Goal: Register for event/course

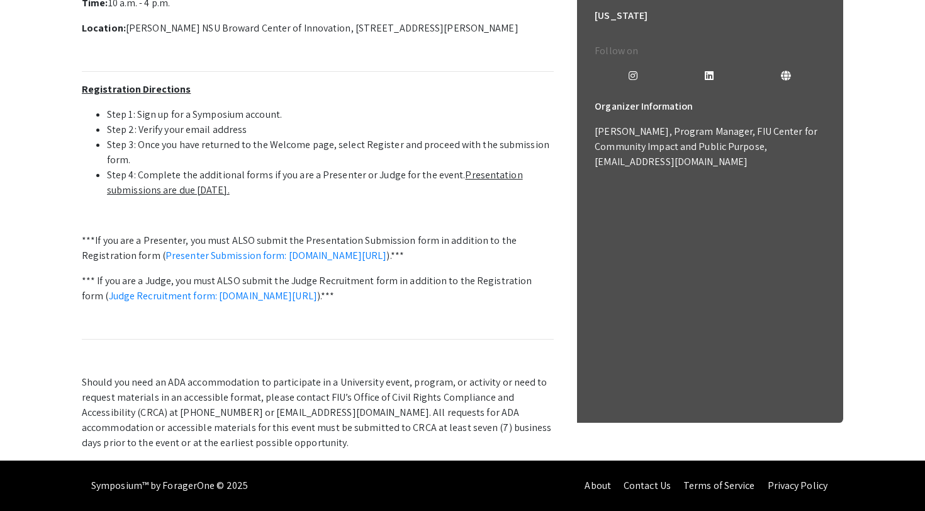
scroll to position [492, 0]
click at [212, 249] on link "Presenter Submission form: [DOMAIN_NAME][URL]" at bounding box center [277, 255] width 222 height 13
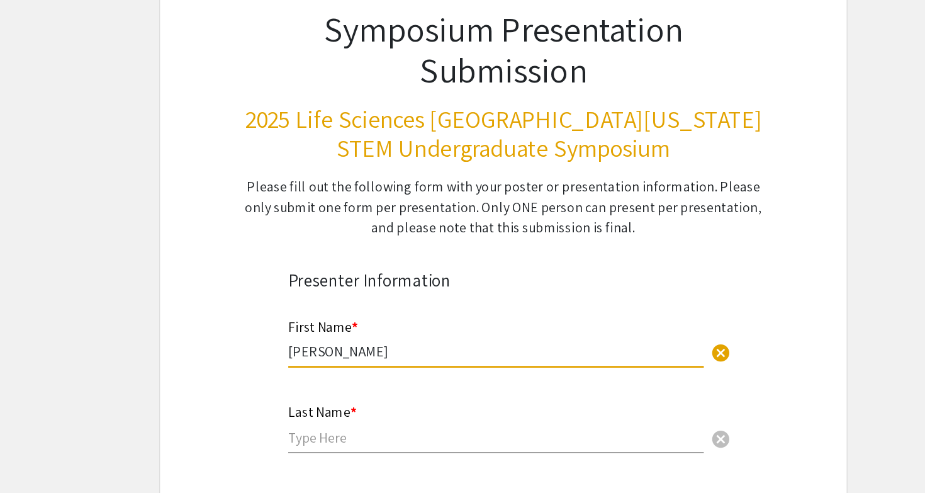
type input "Jennifer"
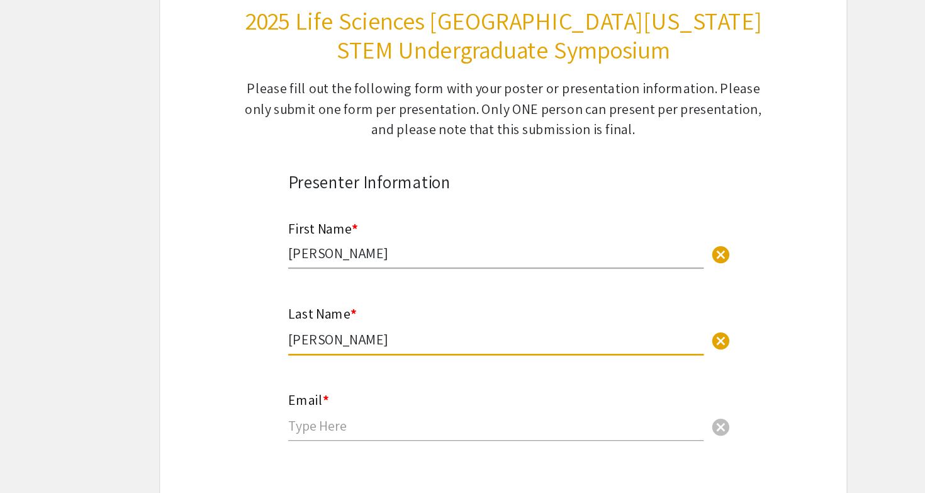
scroll to position [38, 0]
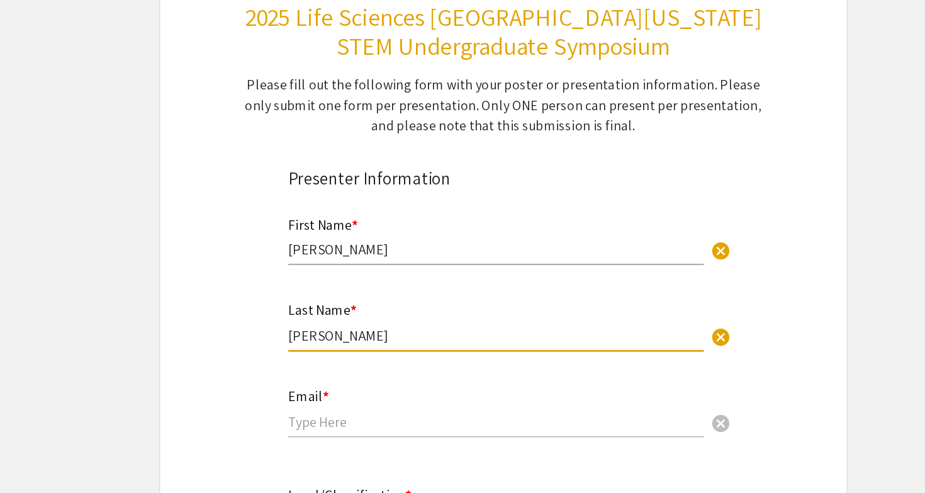
type input "Sharr"
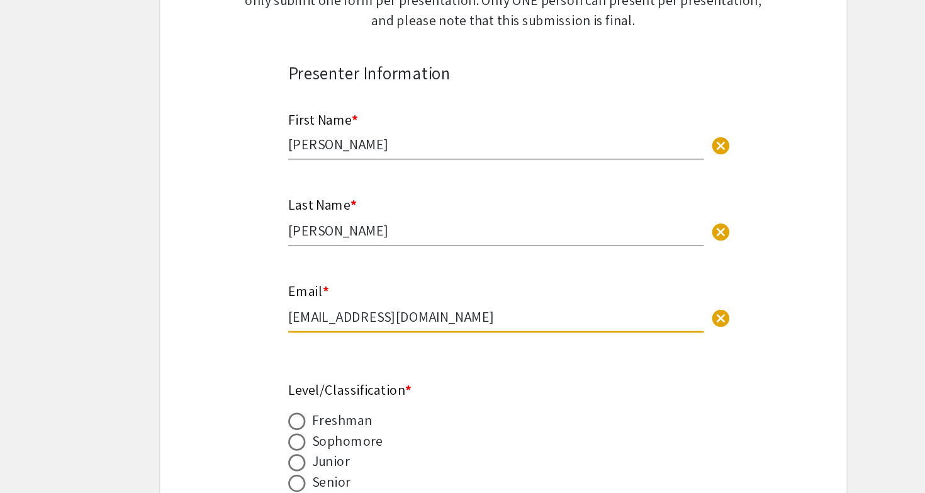
scroll to position [157, 0]
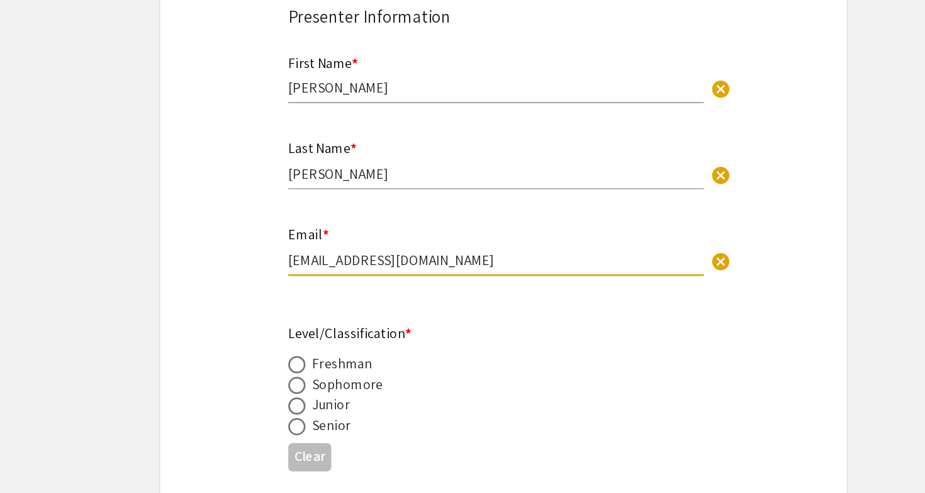
type input "sharrj@mail.irsc.edu"
click at [305, 438] on span at bounding box center [311, 444] width 13 height 13
click at [305, 438] on input "radio" at bounding box center [311, 444] width 13 height 13
radio input "true"
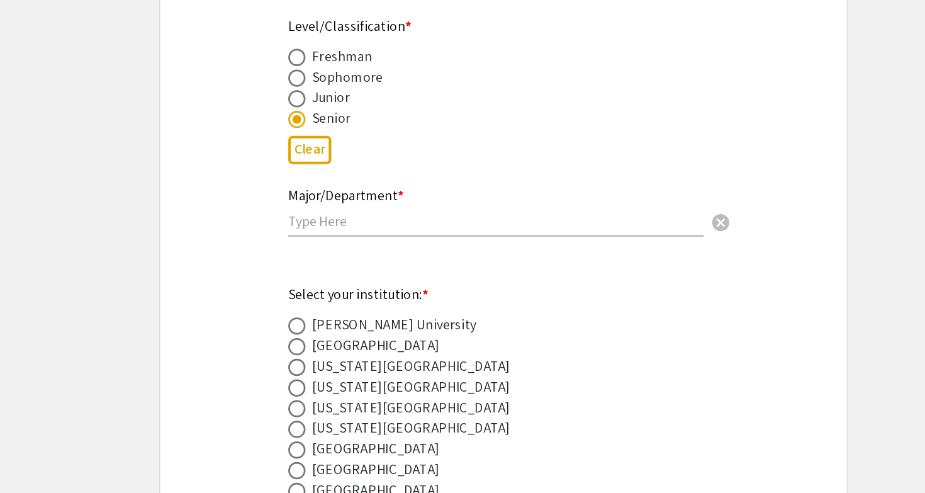
scroll to position [386, 0]
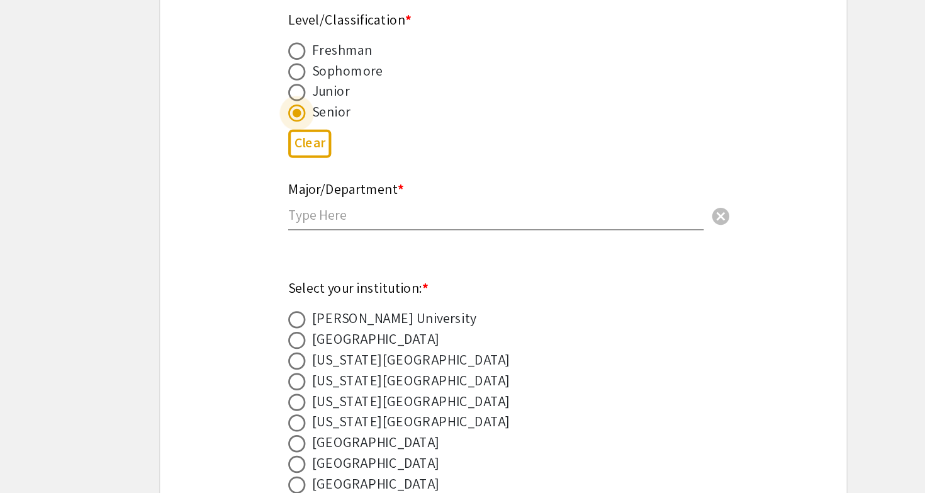
click at [305, 283] on input "text" at bounding box center [457, 289] width 304 height 13
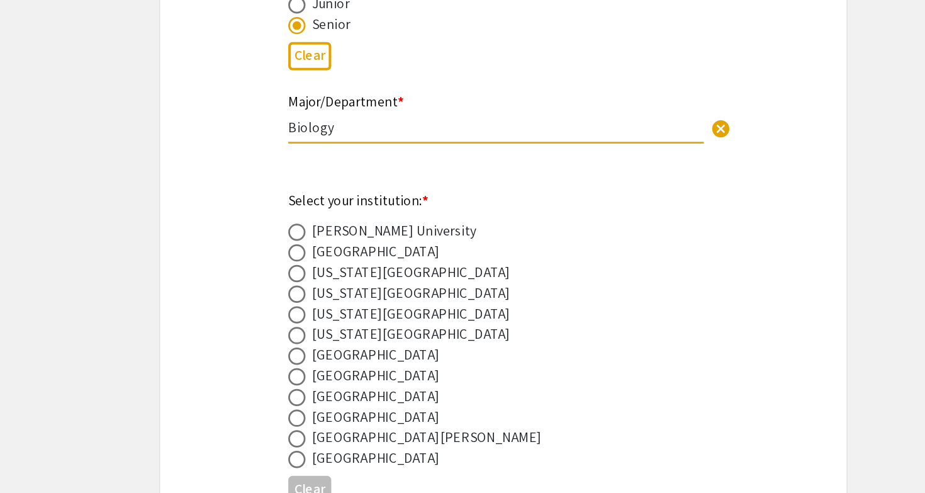
scroll to position [451, 0]
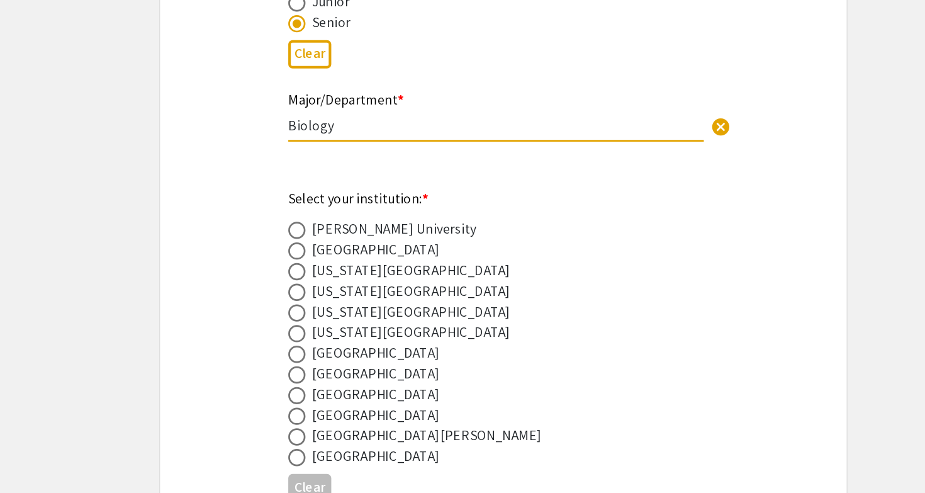
type input "Biology"
click at [305, 385] on span at bounding box center [311, 391] width 13 height 13
click at [305, 385] on input "radio" at bounding box center [311, 391] width 13 height 13
radio input "true"
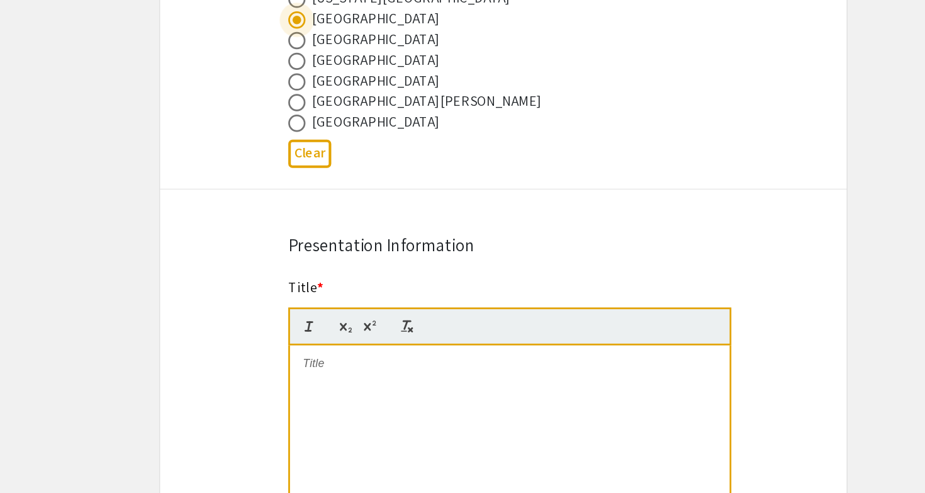
scroll to position [827, 0]
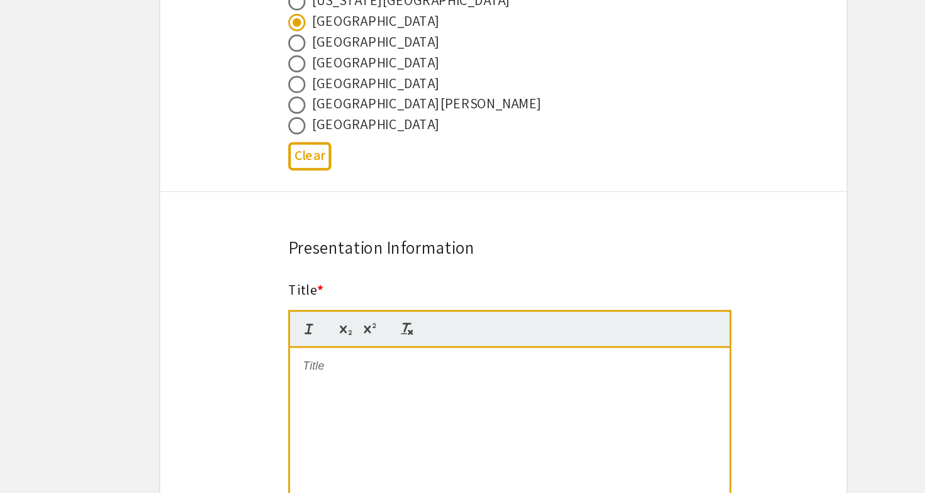
click at [307, 288] on div at bounding box center [468, 348] width 322 height 189
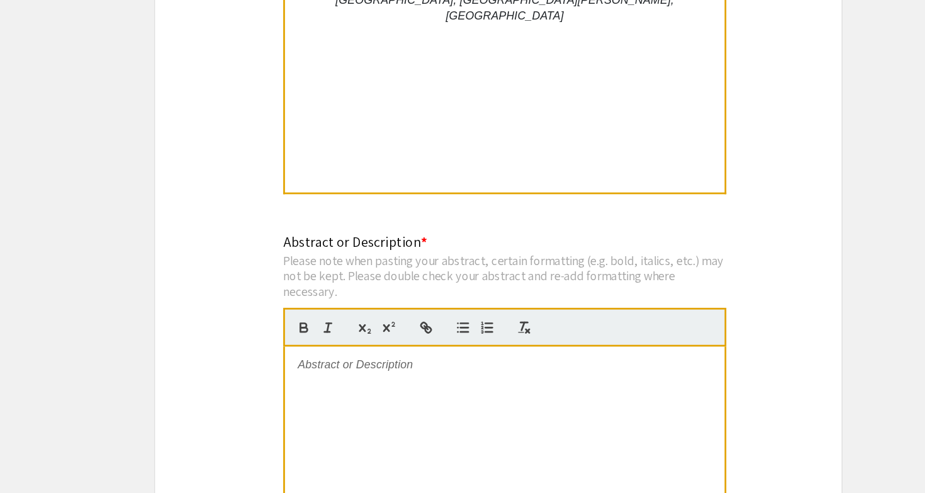
scroll to position [998, 0]
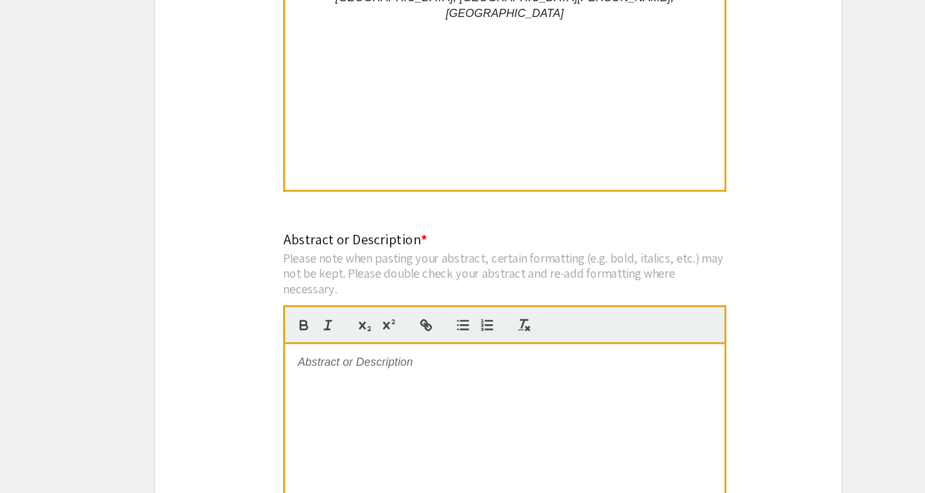
click at [307, 384] on div at bounding box center [468, 478] width 322 height 189
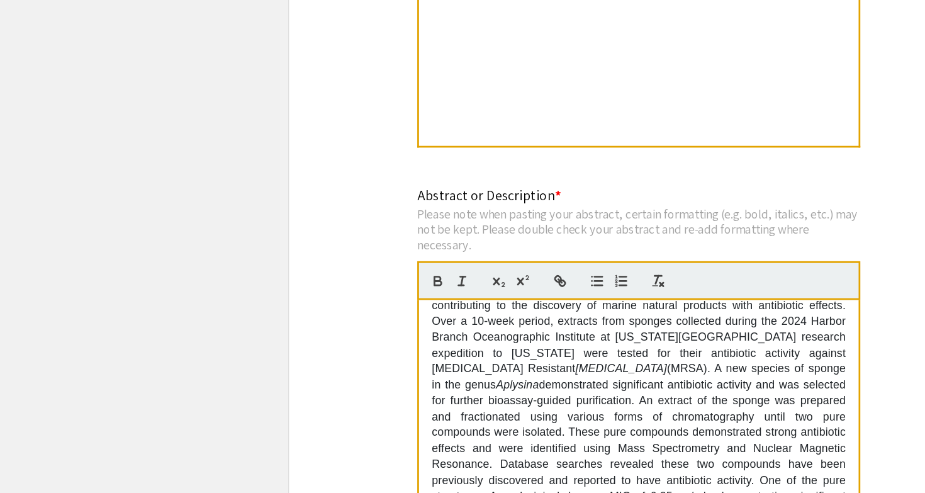
scroll to position [1046, 0]
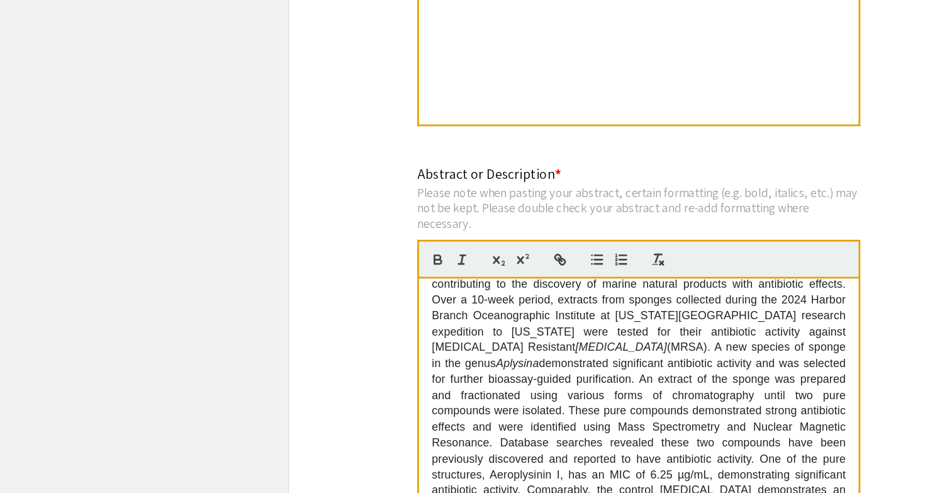
click at [421, 382] on em "Staphylococcus aureus" at bounding box center [454, 386] width 67 height 9
click at [316, 288] on p "Many bacterial species have become resistant to current antibiotics; therefore,…" at bounding box center [467, 404] width 303 height 232
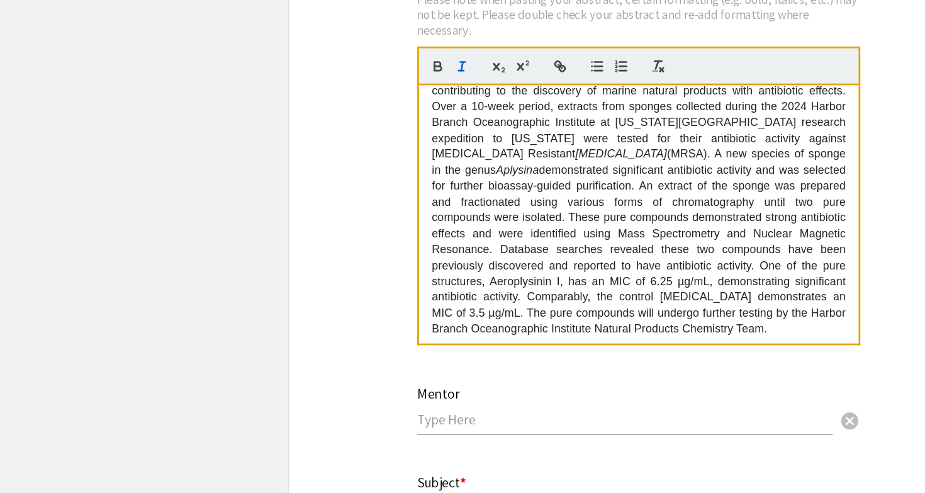
scroll to position [1259, 0]
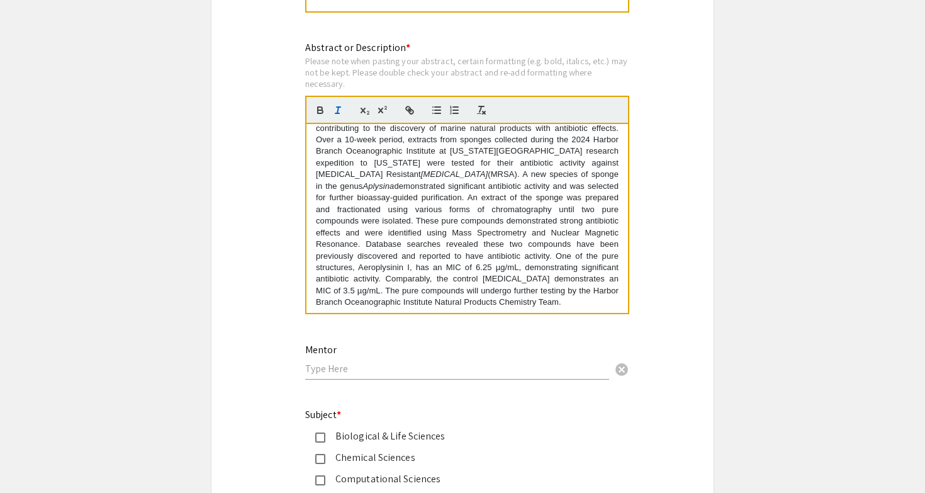
click at [331, 371] on input "text" at bounding box center [457, 368] width 304 height 13
type input "D"
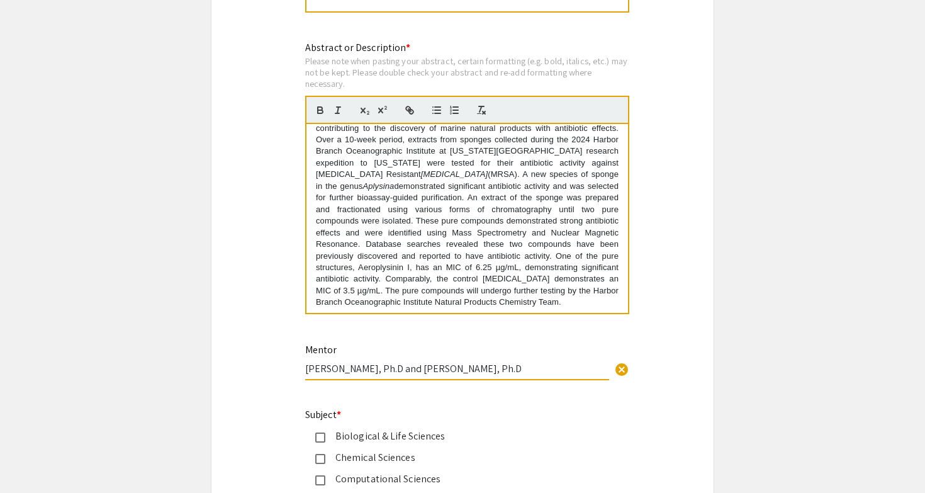
type input "Amy Wright, Ph.D and Priscilla Winder, Ph.D"
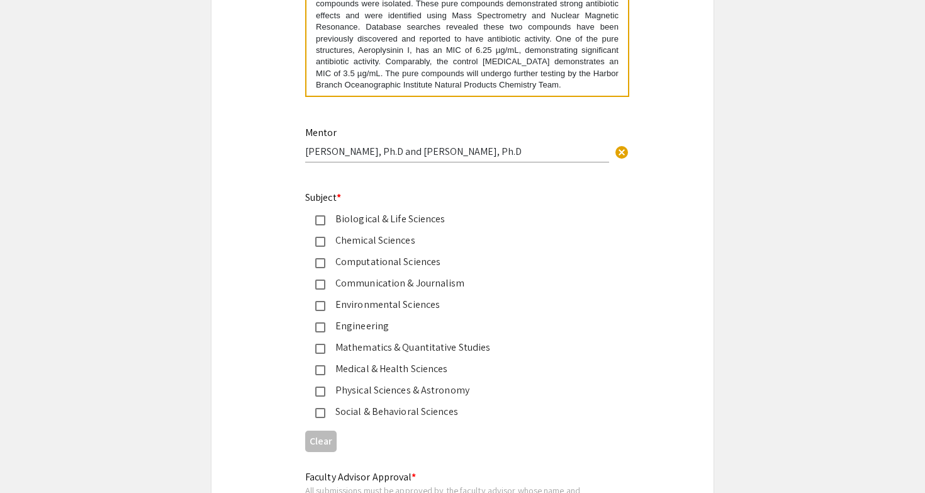
scroll to position [1476, 0]
click at [388, 240] on div "Chemical Sciences" at bounding box center [457, 239] width 264 height 15
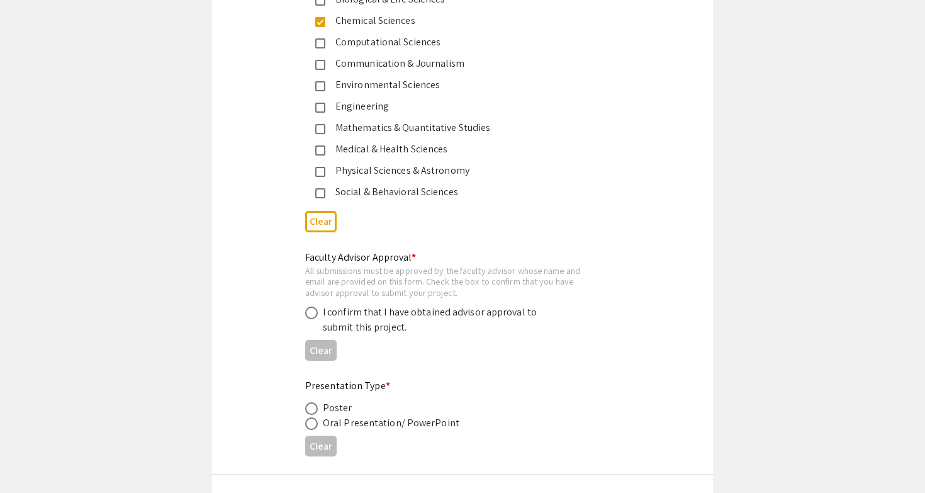
scroll to position [1704, 0]
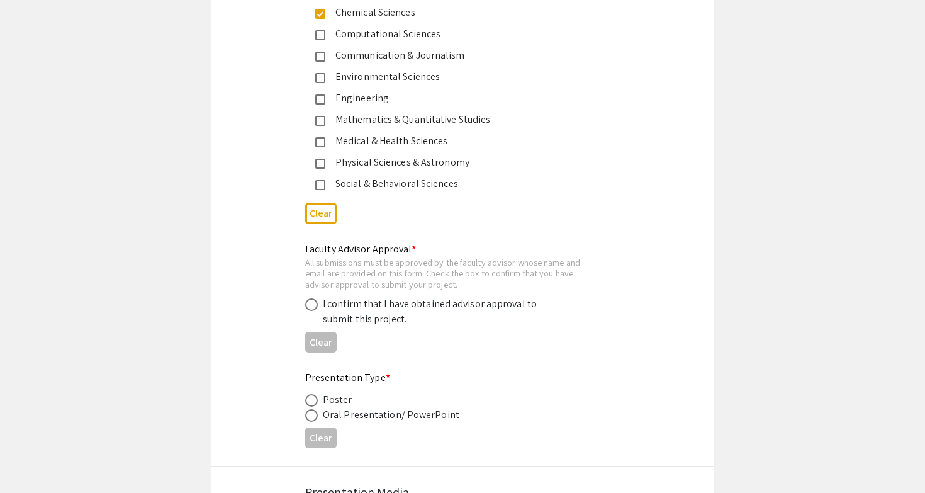
click at [315, 299] on span at bounding box center [311, 304] width 13 height 13
click at [315, 299] on input "radio" at bounding box center [311, 304] width 13 height 13
radio input "true"
click at [308, 418] on span at bounding box center [311, 415] width 13 height 13
click at [308, 418] on input "radio" at bounding box center [311, 415] width 13 height 13
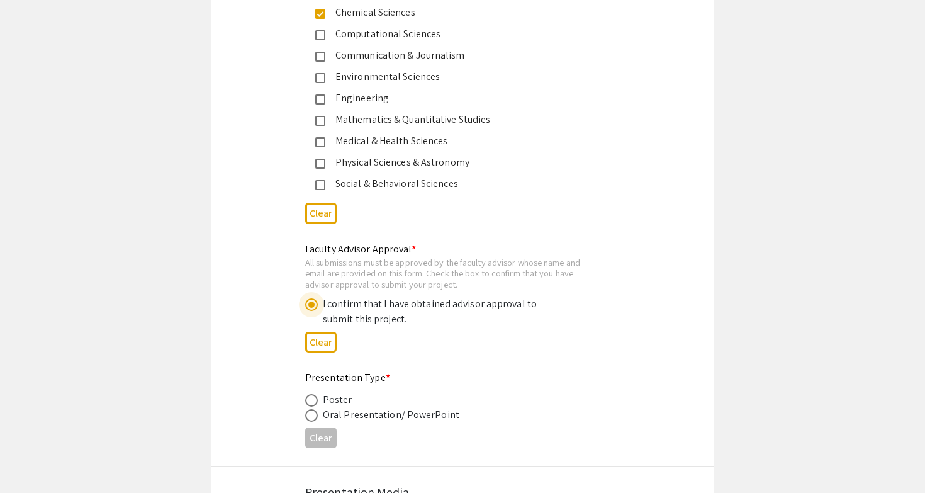
radio input "true"
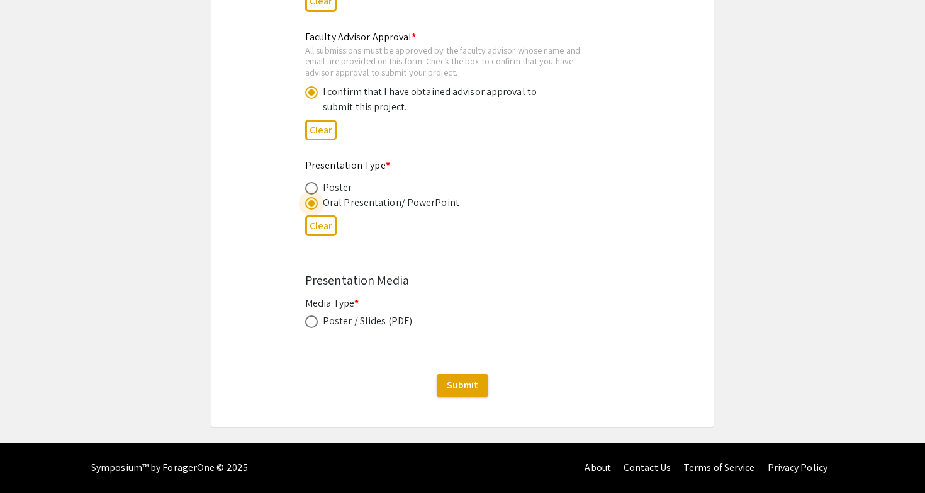
scroll to position [1916, 0]
click at [316, 319] on span at bounding box center [311, 321] width 13 height 13
click at [316, 319] on input "radio" at bounding box center [311, 321] width 13 height 13
radio input "true"
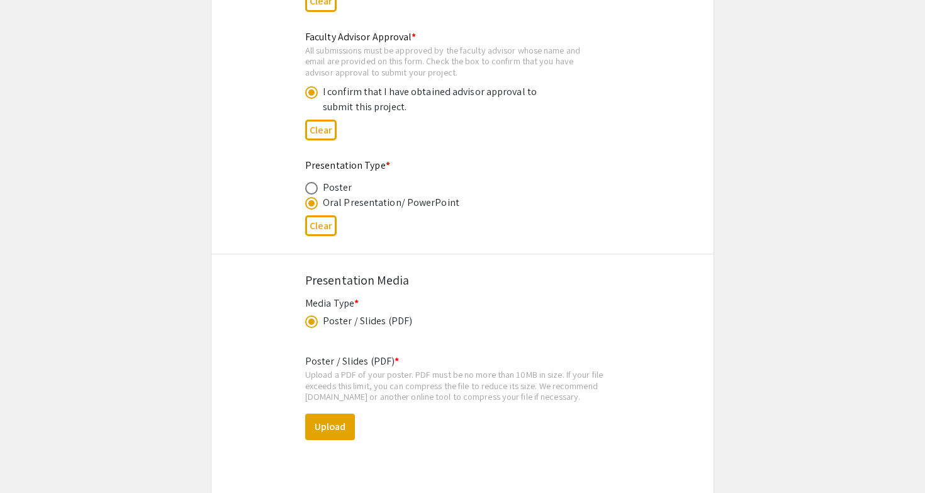
click at [311, 324] on span at bounding box center [311, 322] width 6 height 6
click at [311, 324] on input "radio" at bounding box center [311, 321] width 13 height 13
click at [311, 324] on span at bounding box center [311, 322] width 6 height 6
click at [311, 324] on input "radio" at bounding box center [311, 321] width 13 height 13
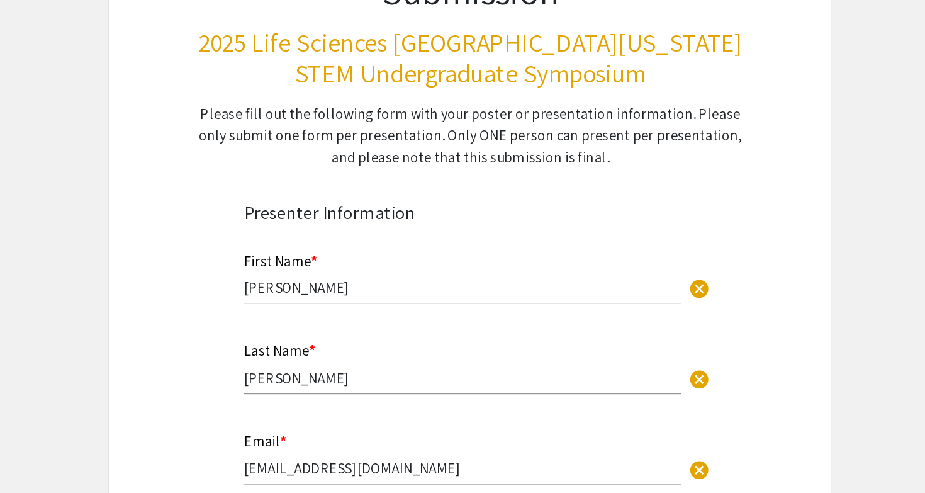
scroll to position [9, 0]
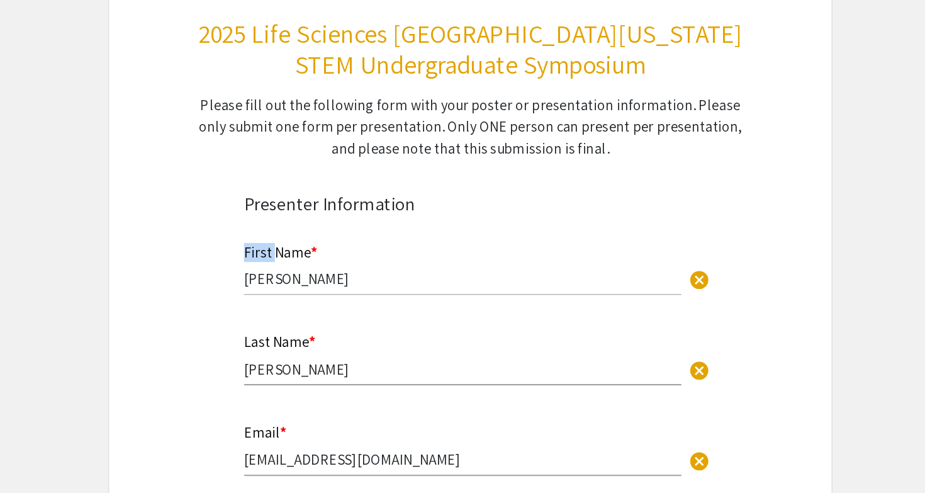
drag, startPoint x: 169, startPoint y: 174, endPoint x: 189, endPoint y: 173, distance: 20.2
click at [296, 318] on div "First Name * Jennifer cancel This field is required." at bounding box center [463, 344] width 334 height 53
click at [305, 319] on mat-label "First Name *" at bounding box center [330, 325] width 51 height 13
drag, startPoint x: 189, startPoint y: 172, endPoint x: 215, endPoint y: 169, distance: 26.0
click at [305, 319] on mat-label "First Name *" at bounding box center [330, 325] width 51 height 13
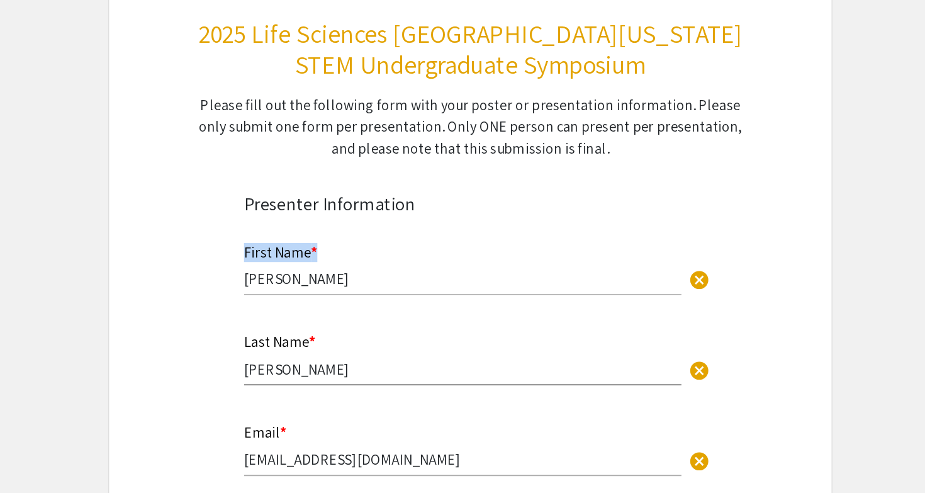
drag, startPoint x: 169, startPoint y: 193, endPoint x: 193, endPoint y: 193, distance: 24.6
click at [296, 318] on div "First Name * Jennifer cancel This field is required." at bounding box center [463, 344] width 334 height 53
click at [305, 319] on mat-label "First Name *" at bounding box center [330, 325] width 51 height 13
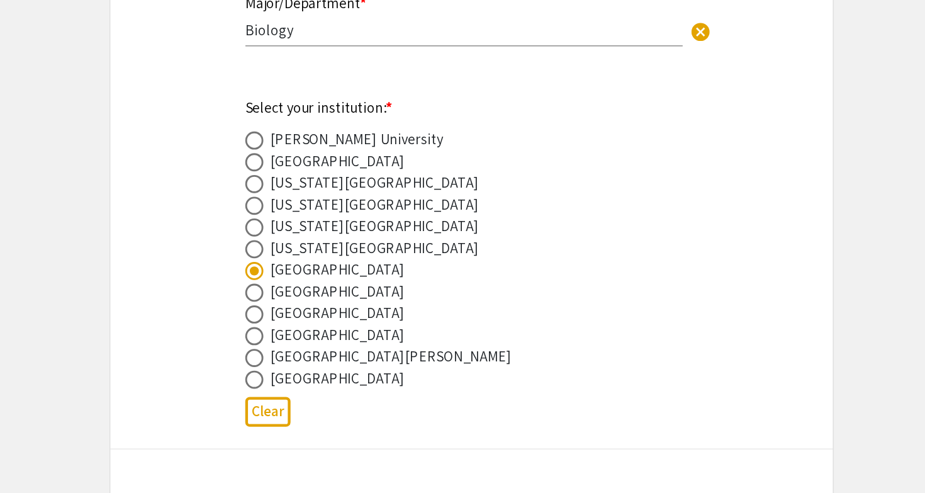
scroll to position [504, 0]
drag, startPoint x: 187, startPoint y: 188, endPoint x: 320, endPoint y: 189, distance: 132.8
click at [320, 331] on div "Indian River State College" at bounding box center [452, 338] width 295 height 15
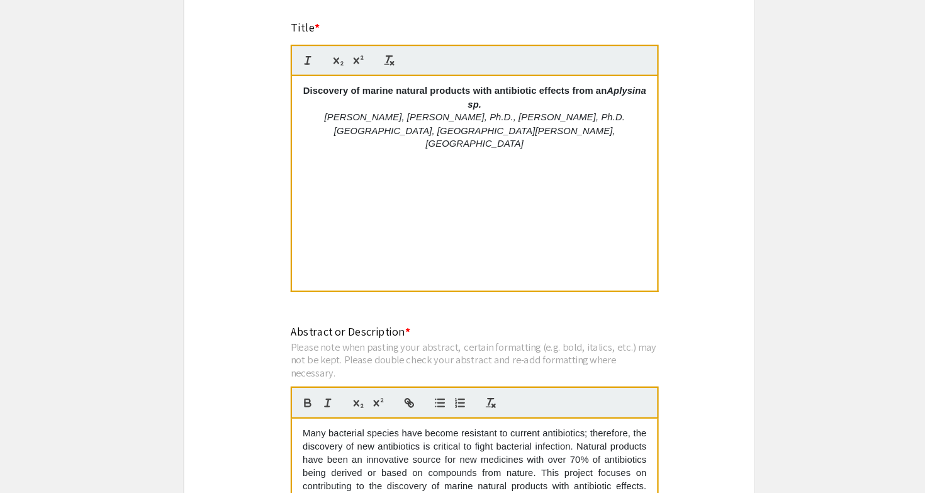
scroll to position [981, 0]
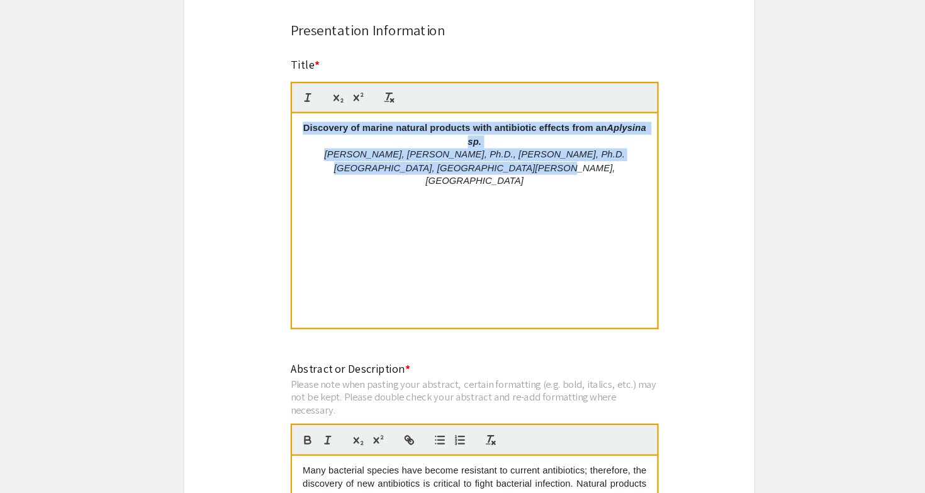
drag, startPoint x: 506, startPoint y: 145, endPoint x: 272, endPoint y: 116, distance: 235.4
click at [307, 116] on div "Discovery of marine natural products with antibiotic effects from an Aplysina s…" at bounding box center [468, 193] width 322 height 189
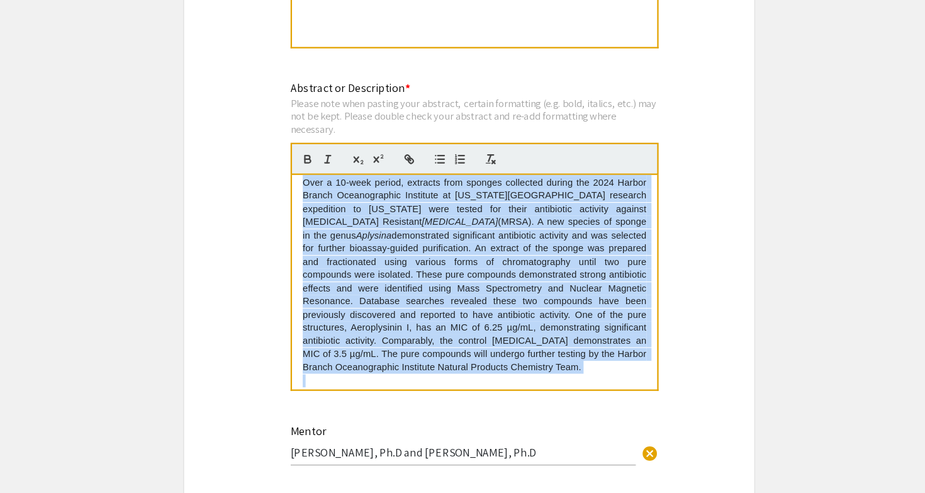
scroll to position [16, 0]
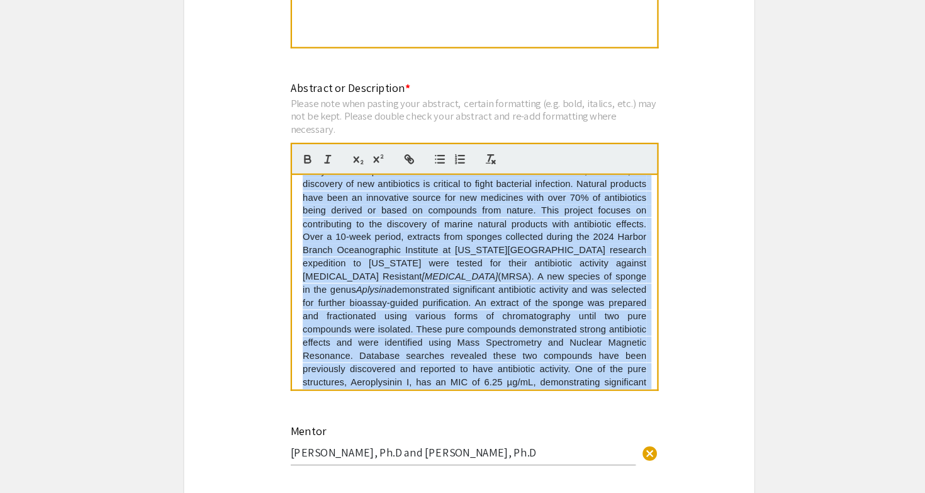
drag, startPoint x: 413, startPoint y: 327, endPoint x: 273, endPoint y: 65, distance: 296.9
click at [305, 129] on div "Abstract or Description * Please note when pasting your abstract, certain forma…" at bounding box center [467, 273] width 324 height 288
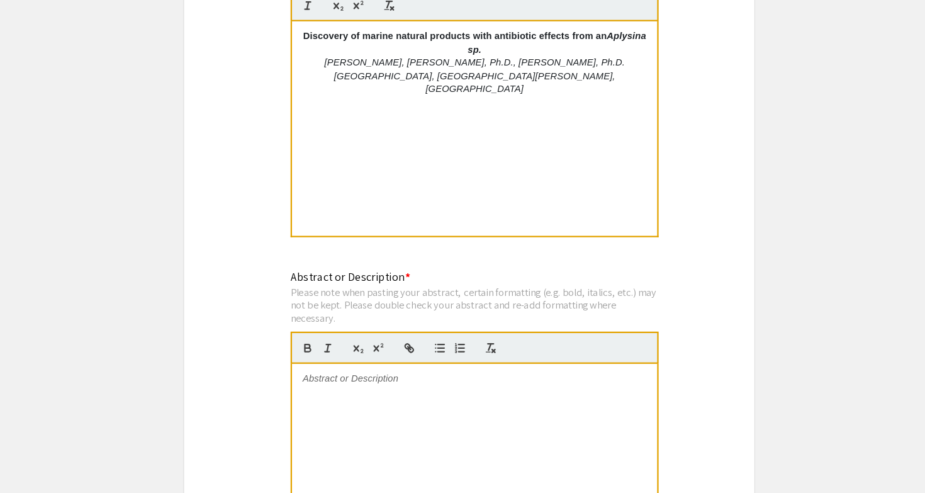
scroll to position [1041, 0]
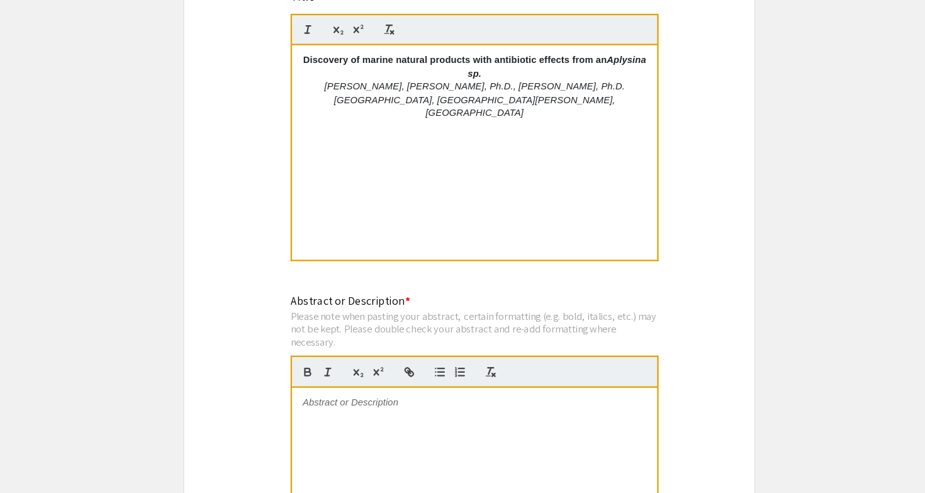
click at [342, 397] on div at bounding box center [468, 435] width 322 height 189
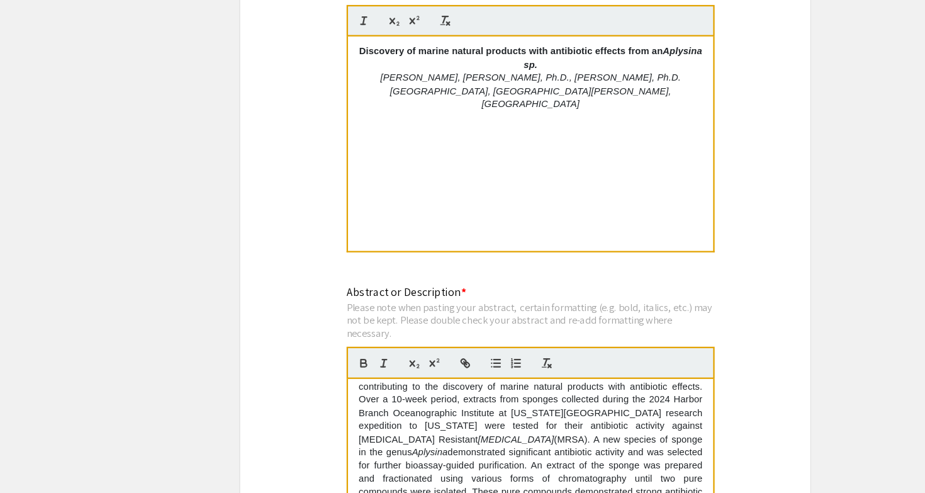
click at [421, 390] on em "Staphylococcus aureus" at bounding box center [454, 394] width 67 height 9
click at [319, 382] on p "Many bacterial species have become resistant to current antibiotics; therefore,…" at bounding box center [467, 412] width 303 height 232
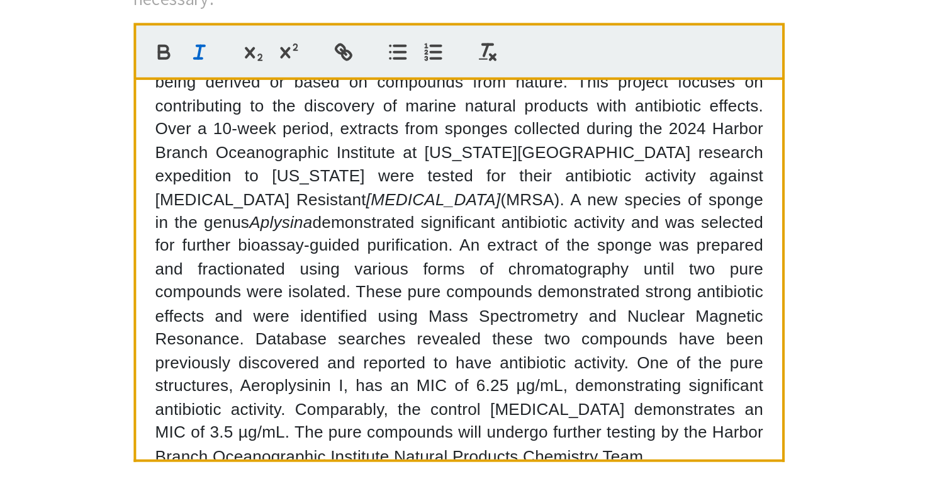
scroll to position [125, 0]
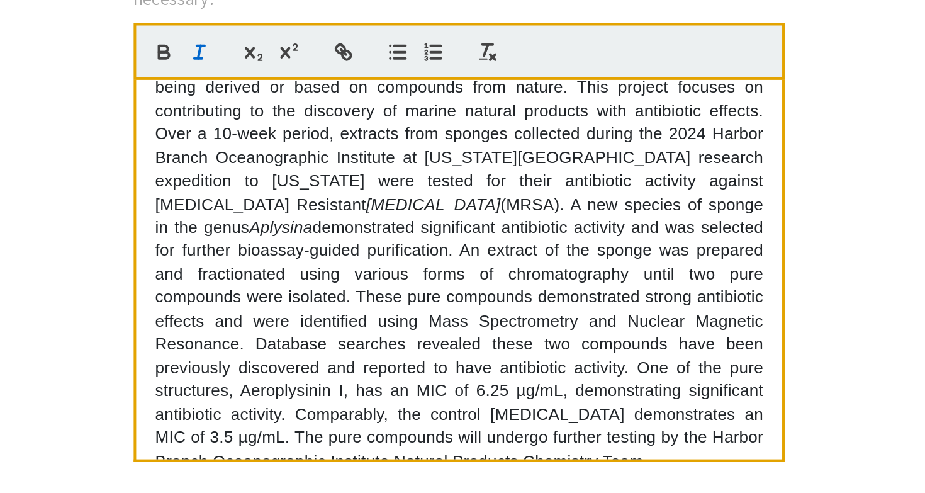
click at [359, 192] on p "Many bacterial species have become resistant to current antibiotics; therefore,…" at bounding box center [467, 308] width 303 height 232
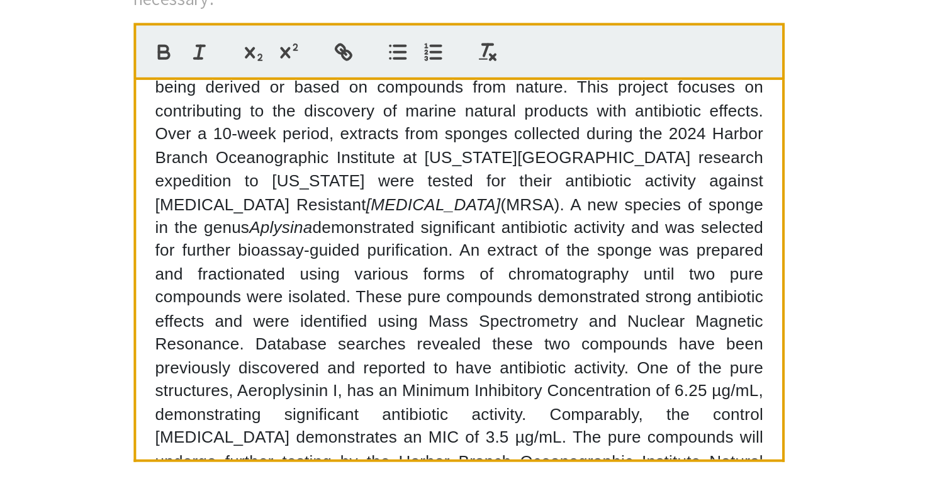
click at [322, 201] on p "Many bacterial species have become resistant to current antibiotics; therefore,…" at bounding box center [467, 314] width 303 height 244
click at [316, 192] on p "Many bacterial species have become resistant to current antibiotics; therefore,…" at bounding box center [467, 314] width 303 height 244
click at [354, 192] on p "Many bacterial species have become resistant to current antibiotics; therefore,…" at bounding box center [467, 314] width 303 height 244
drag, startPoint x: 167, startPoint y: 177, endPoint x: 60, endPoint y: 177, distance: 107.0
click at [296, 177] on div "Abstract or Description * Please note when pasting your abstract, certain forma…" at bounding box center [463, 290] width 334 height 291
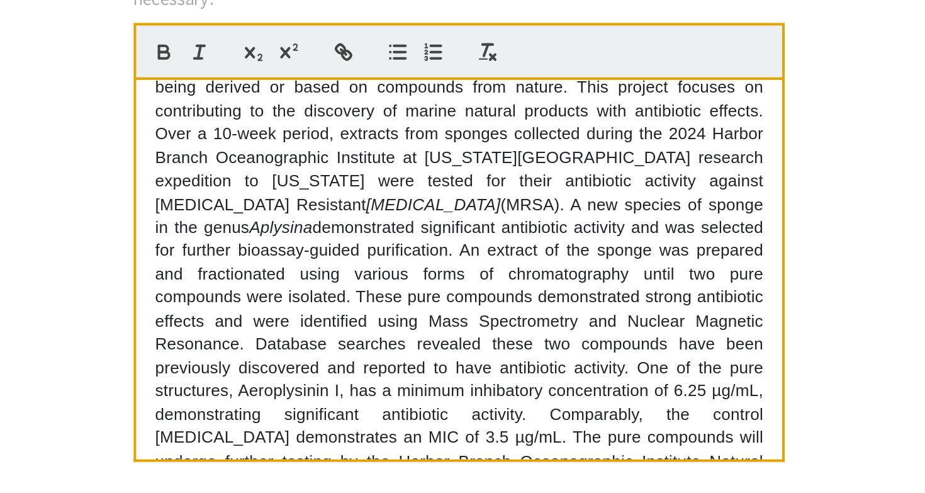
click at [316, 192] on p "Many bacterial species have become resistant to current antibiotics; therefore,…" at bounding box center [467, 314] width 303 height 244
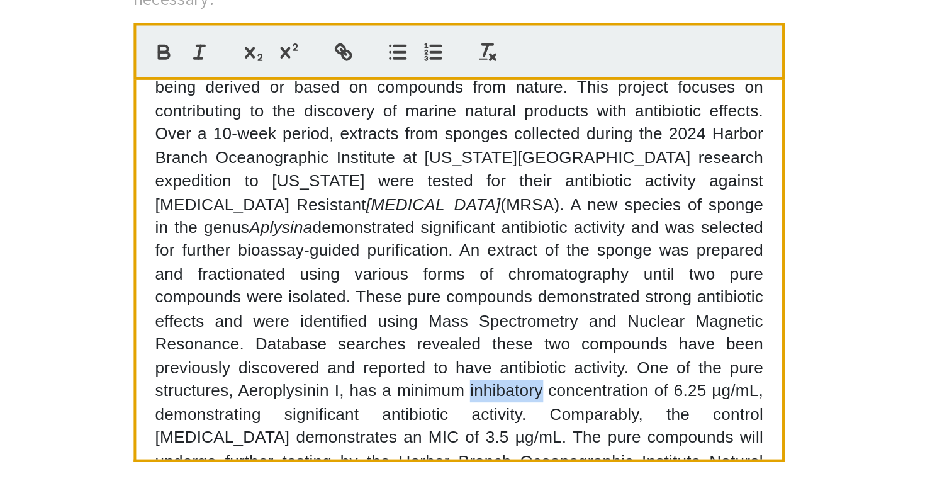
click at [316, 192] on p "Many bacterial species have become resistant to current antibiotics; therefore,…" at bounding box center [467, 314] width 303 height 244
click at [316, 195] on p "Many bacterial species have become resistant to current antibiotics; therefore,…" at bounding box center [467, 314] width 303 height 244
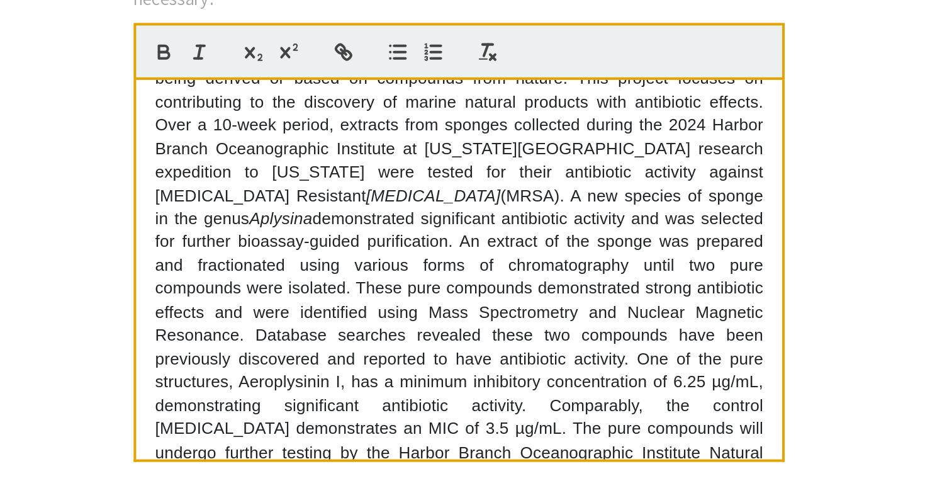
scroll to position [130, 0]
click at [316, 188] on p "Many bacterial species have become resistant to current antibiotics; therefore,…" at bounding box center [467, 310] width 303 height 244
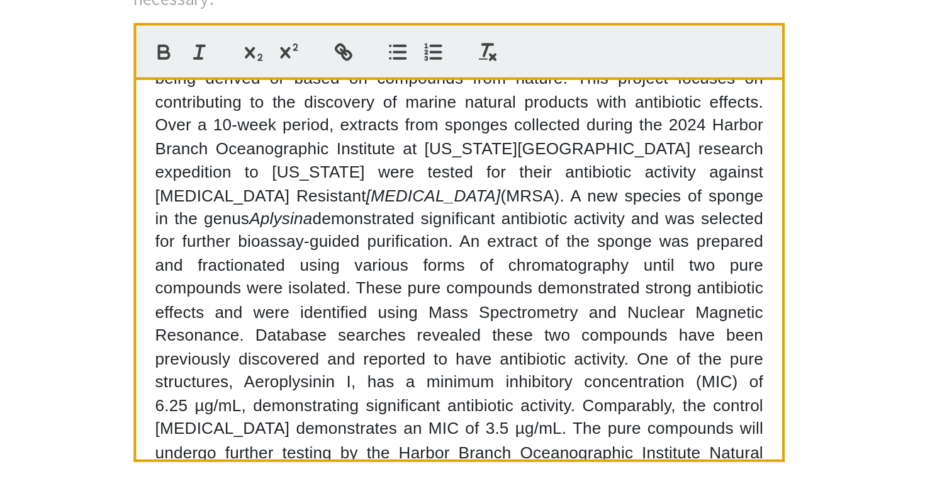
click at [316, 201] on p "Many bacterial species have become resistant to current antibiotics; therefore,…" at bounding box center [467, 310] width 303 height 244
click at [316, 188] on p "Many bacterial species have become resistant to current antibiotics; therefore,…" at bounding box center [467, 310] width 303 height 244
click at [316, 431] on p at bounding box center [467, 436] width 303 height 11
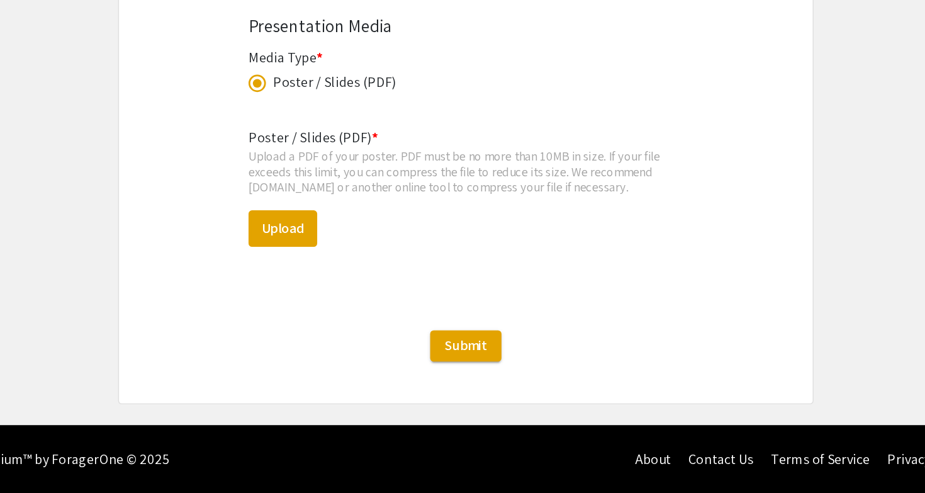
scroll to position [2041, 0]
click at [305, 288] on button "Upload" at bounding box center [330, 301] width 50 height 26
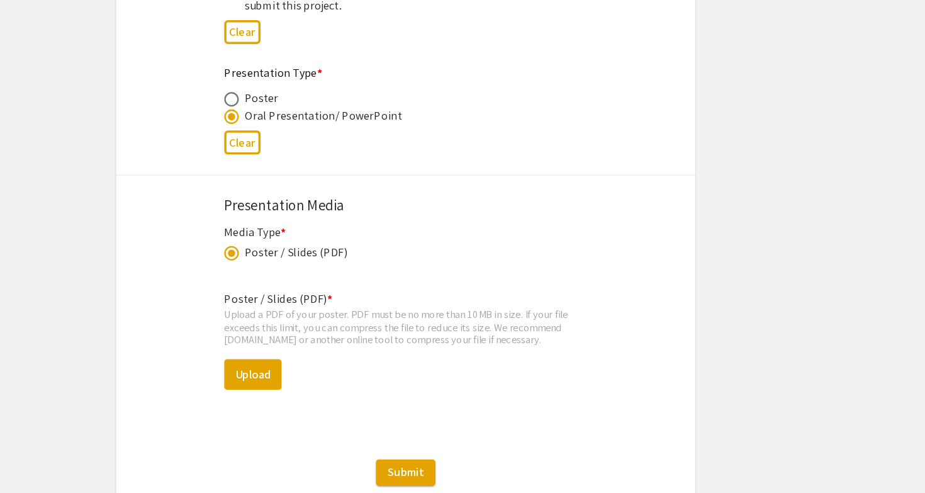
scroll to position [2011, 0]
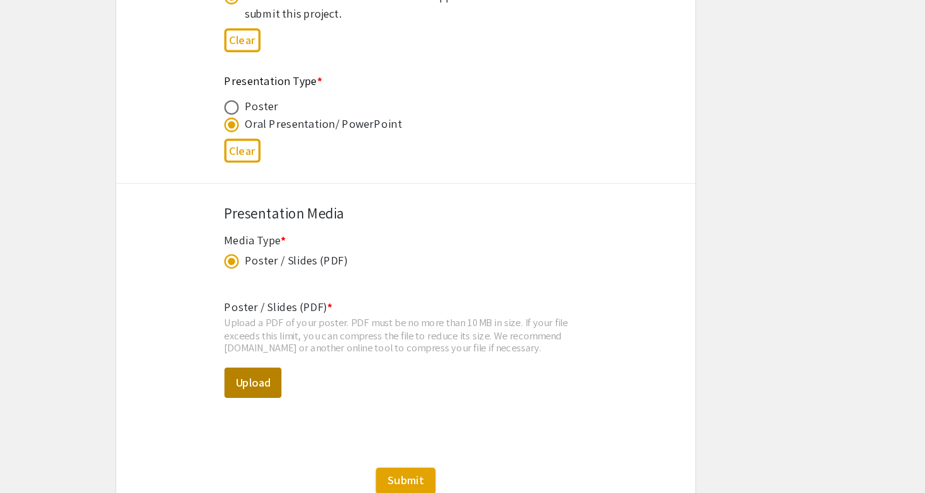
click at [305, 328] on button "Upload" at bounding box center [330, 332] width 50 height 26
click at [305, 321] on button "Upload" at bounding box center [330, 332] width 50 height 26
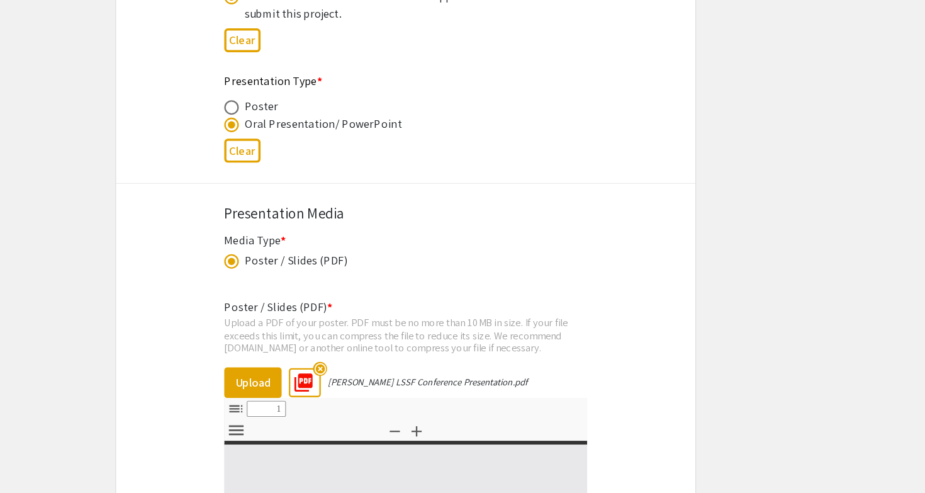
select select "custom"
type input "0"
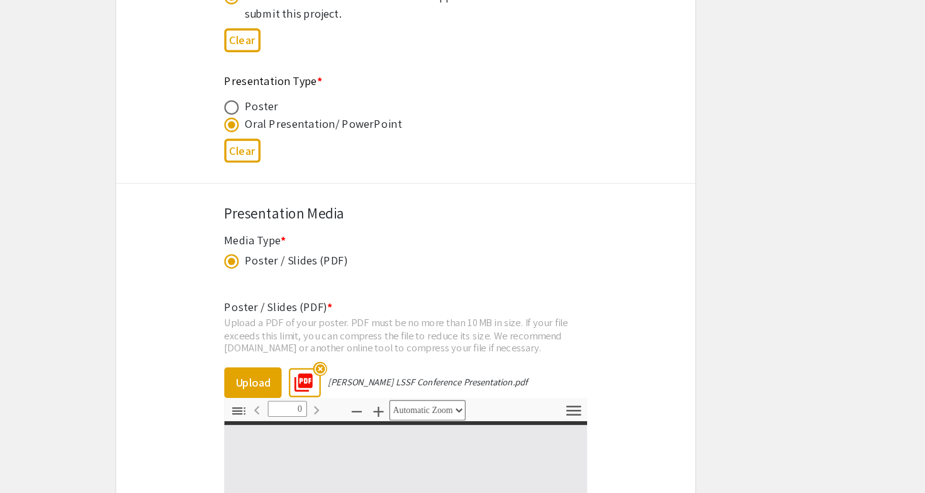
select select "custom"
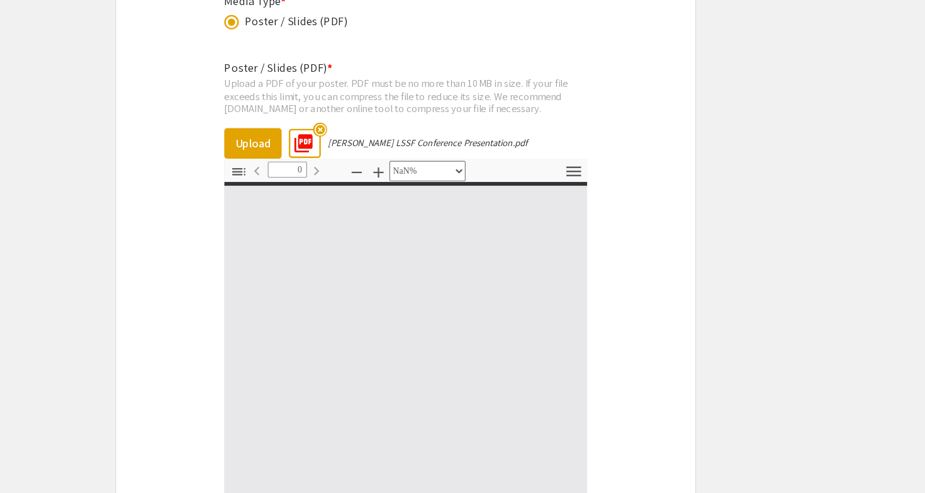
scroll to position [2245, 0]
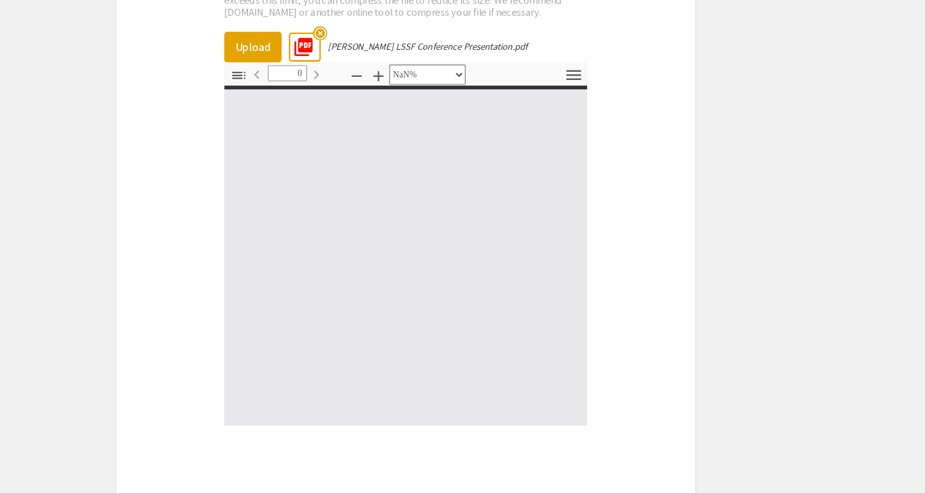
type input "1"
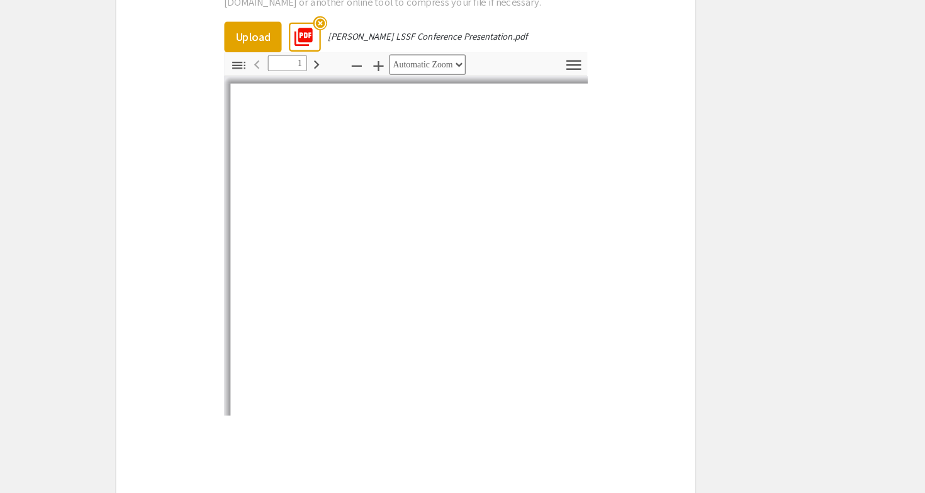
select select "auto"
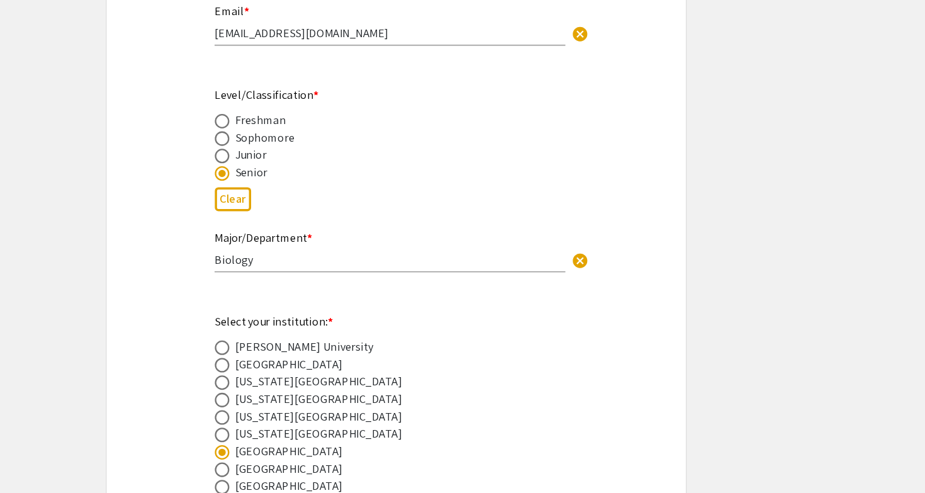
scroll to position [426, 0]
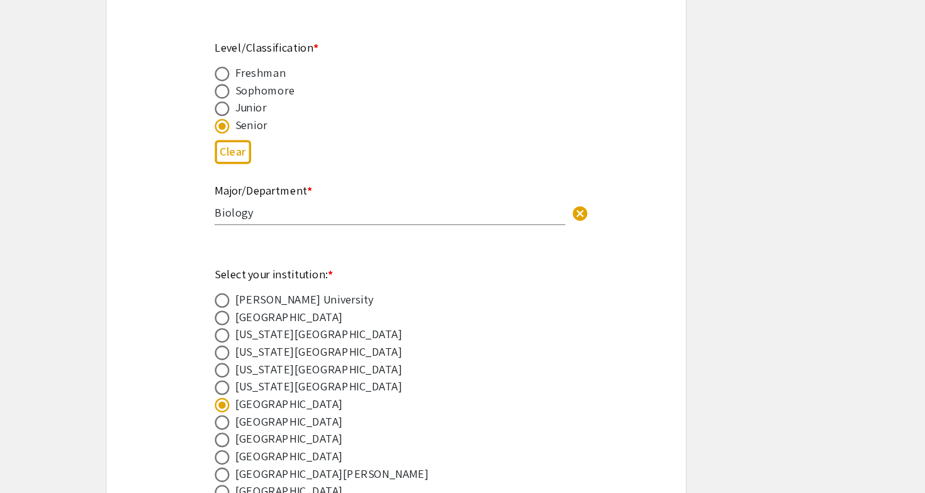
drag, startPoint x: 203, startPoint y: 350, endPoint x: 310, endPoint y: 350, distance: 106.4
click at [310, 409] on div "Indian River State College" at bounding box center [452, 416] width 295 height 15
drag, startPoint x: 310, startPoint y: 350, endPoint x: 205, endPoint y: 350, distance: 105.1
click at [323, 409] on div "Indian River State College" at bounding box center [370, 416] width 94 height 15
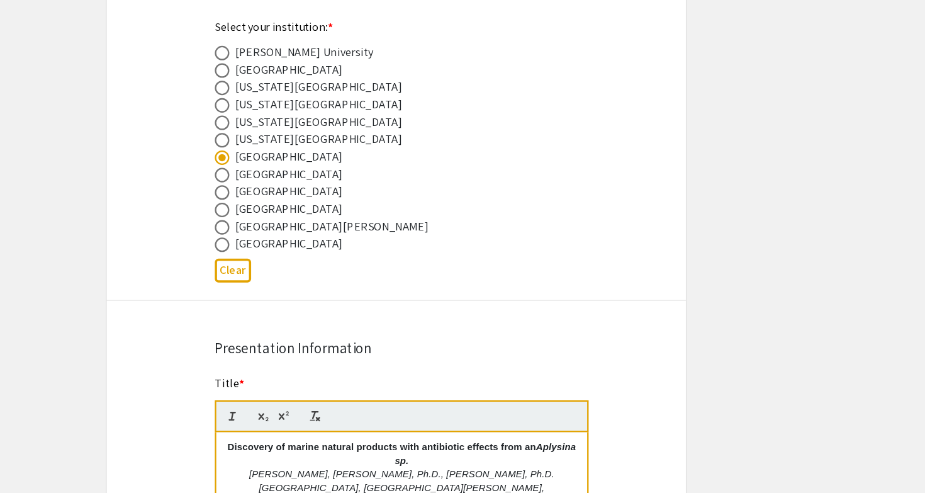
scroll to position [663, 0]
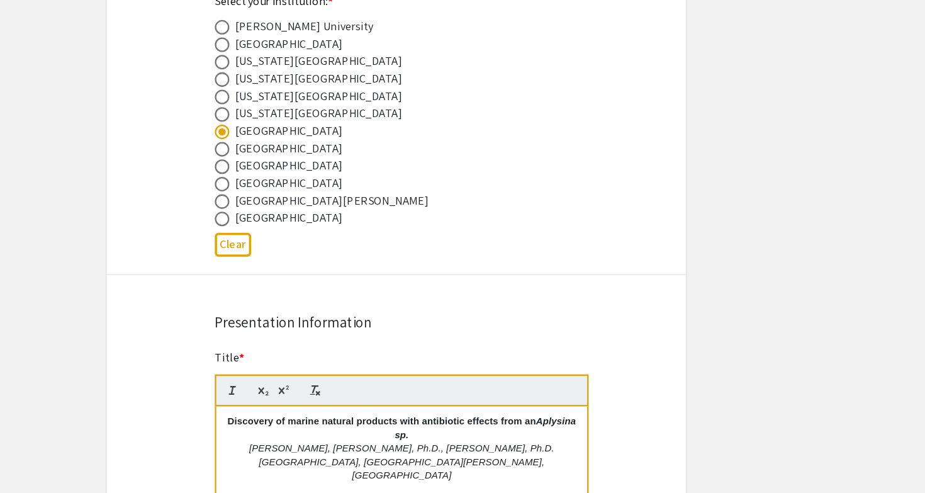
click at [369, 368] on div "Title * Discovery of marine natural products with antibiotic effects from an Ap…" at bounding box center [467, 496] width 324 height 256
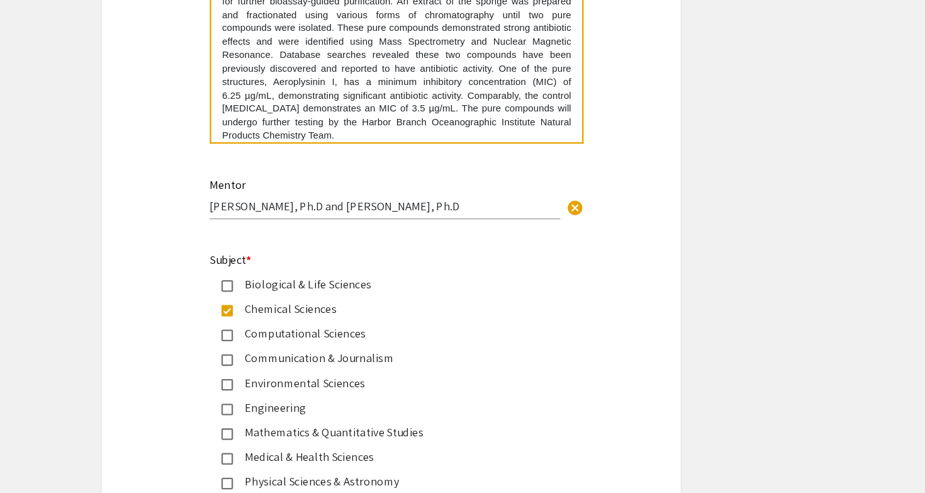
scroll to position [1383, 0]
click at [315, 308] on mat-pseudo-checkbox at bounding box center [320, 313] width 10 height 10
click at [242, 211] on div "Symposium Presentation Submission 2025 Life Sciences South Florida STEM Undergr…" at bounding box center [463, 53] width 504 height 2729
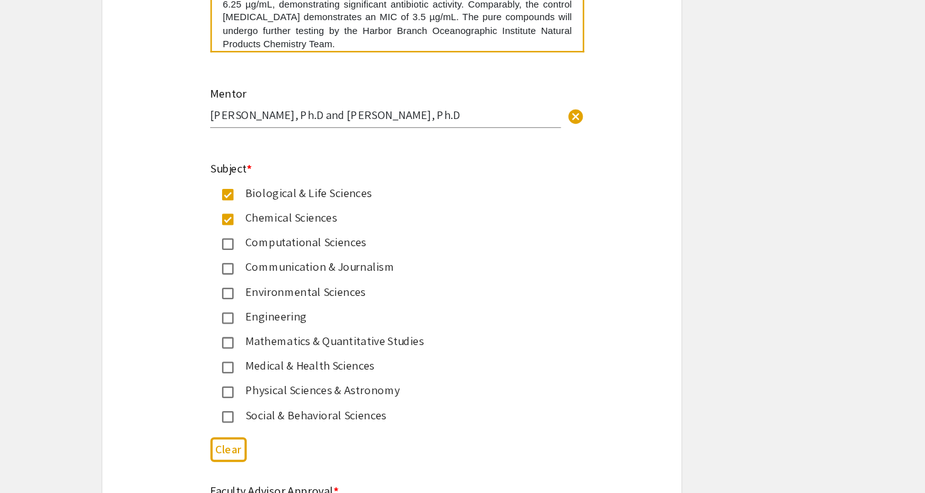
scroll to position [1523, 0]
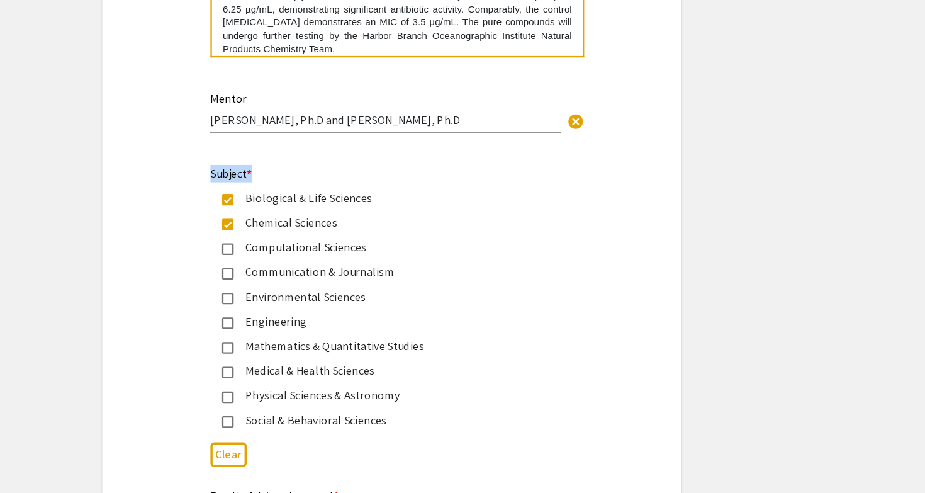
drag, startPoint x: 181, startPoint y: 148, endPoint x: 217, endPoint y: 146, distance: 36.6
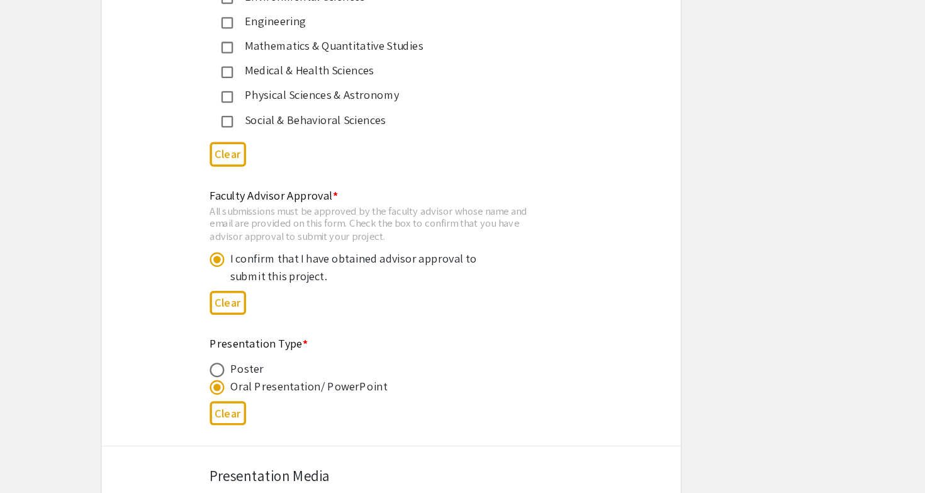
scroll to position [1717, 0]
drag, startPoint x: 201, startPoint y: 336, endPoint x: 369, endPoint y: 336, distance: 168.1
click at [369, 393] on div "Oral Presentation/ PowerPoint" at bounding box center [452, 400] width 295 height 15
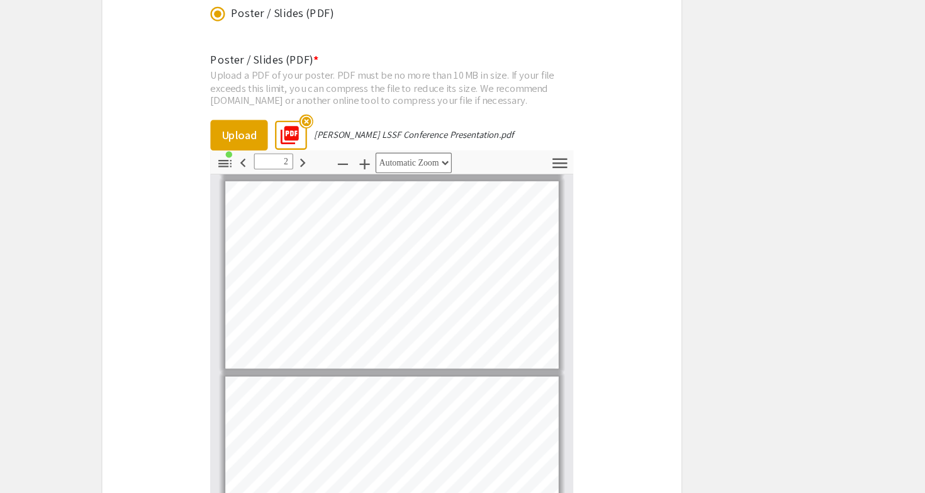
scroll to position [2178, 0]
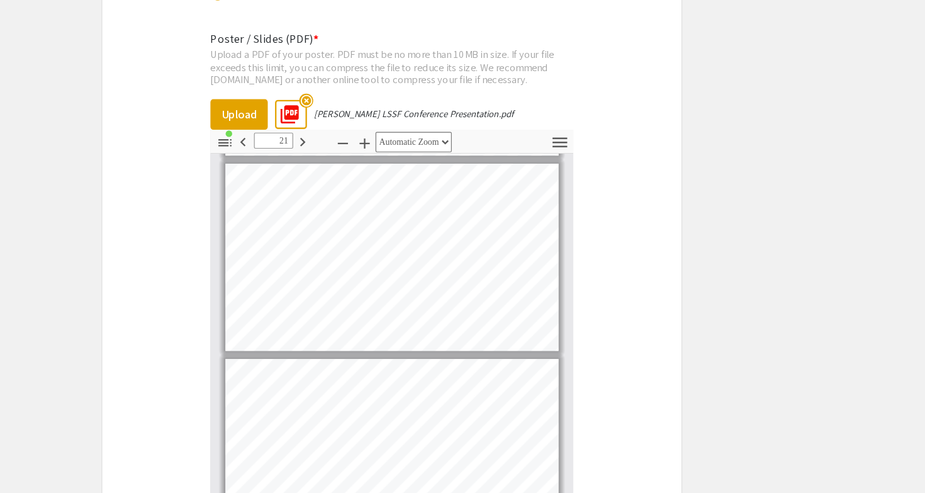
type input "22"
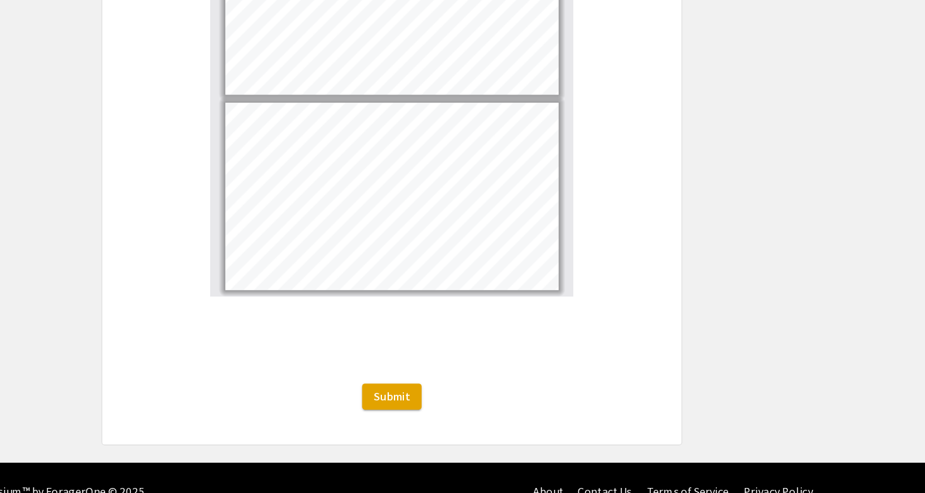
scroll to position [2362, 0]
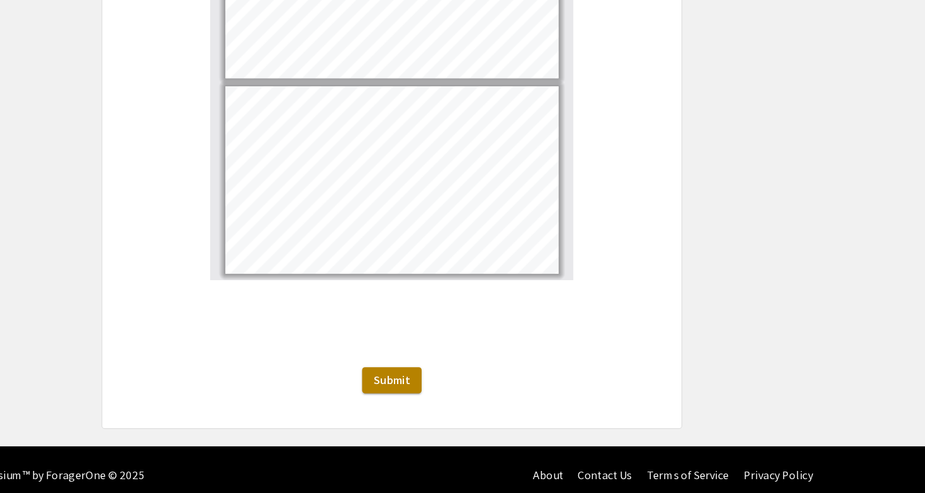
click at [437, 384] on button "Submit" at bounding box center [463, 395] width 52 height 23
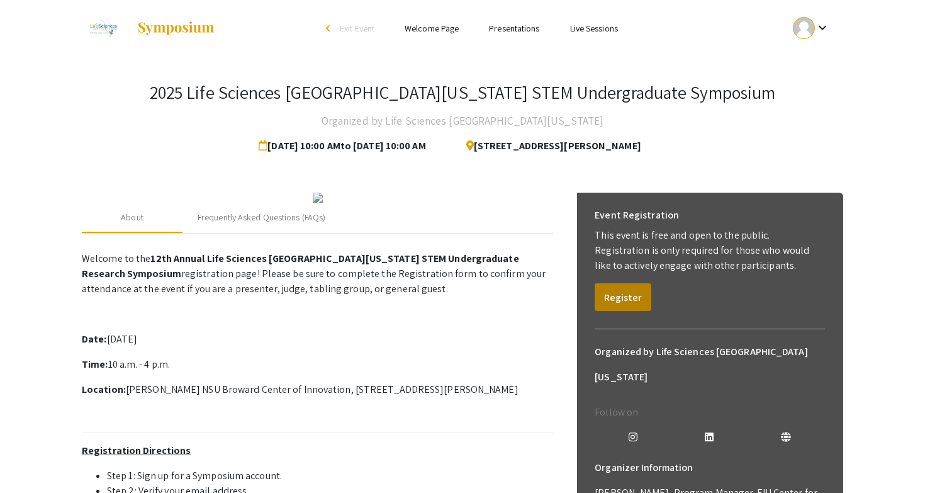
click at [626, 304] on button "Register" at bounding box center [623, 297] width 57 height 28
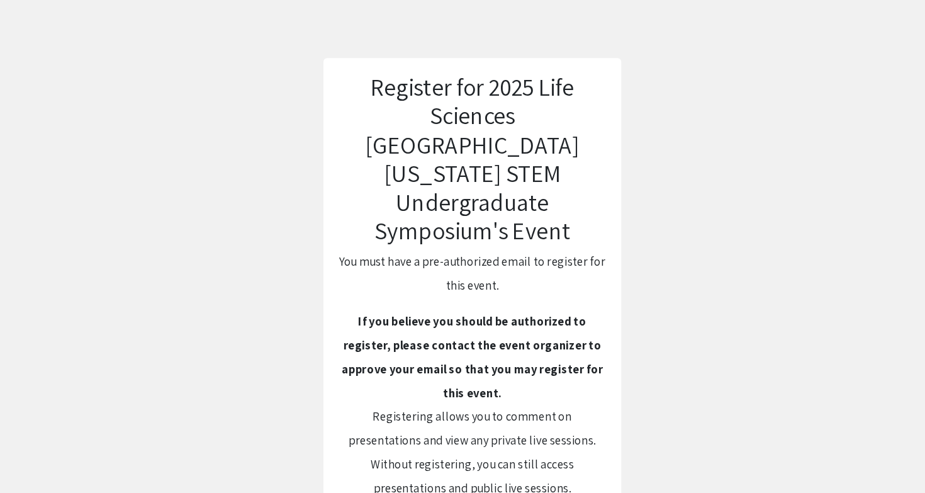
scroll to position [20, 0]
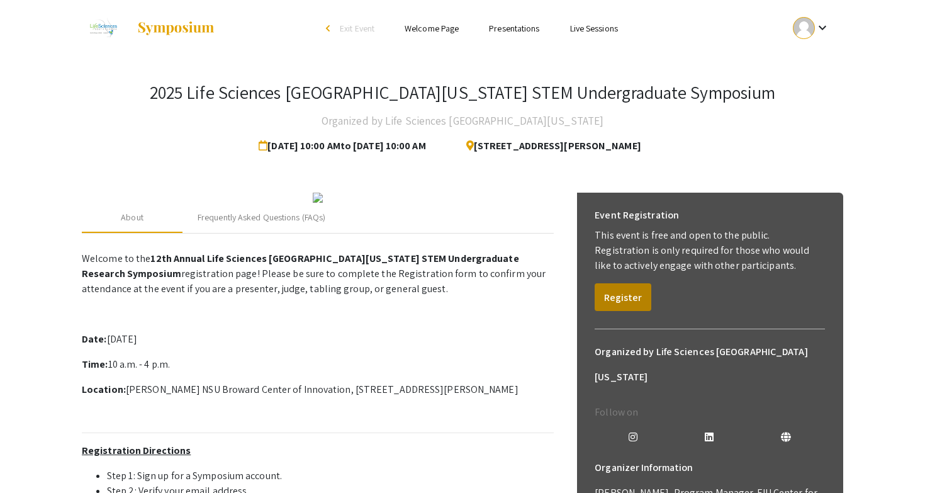
click at [616, 304] on button "Register" at bounding box center [623, 297] width 57 height 28
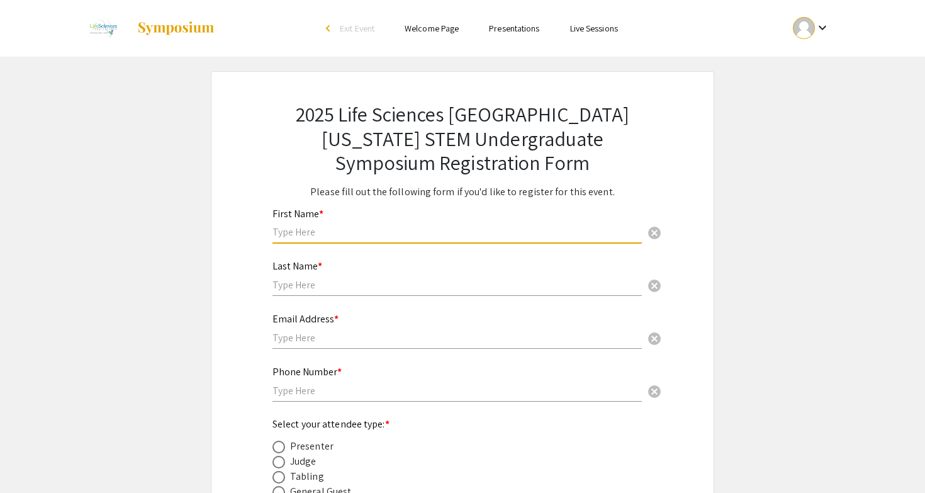
click at [366, 232] on input "text" at bounding box center [458, 231] width 370 height 13
type input "Jennifer"
click at [372, 276] on div "Last Name * cancel" at bounding box center [458, 272] width 370 height 48
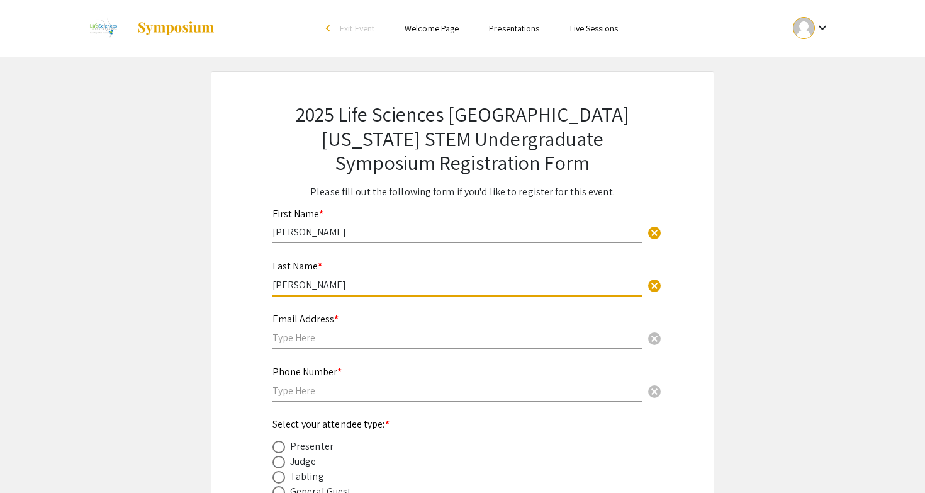
type input "Sharr"
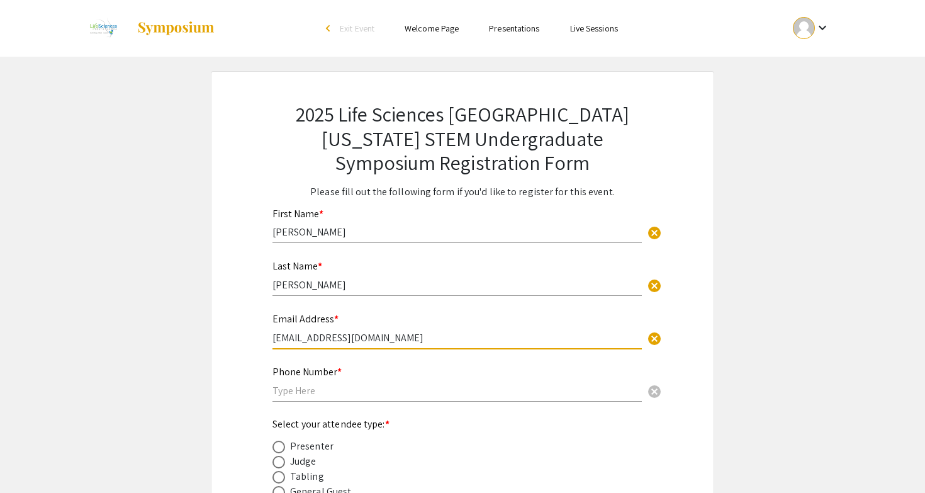
type input "sharrj@mail.irsc.edu"
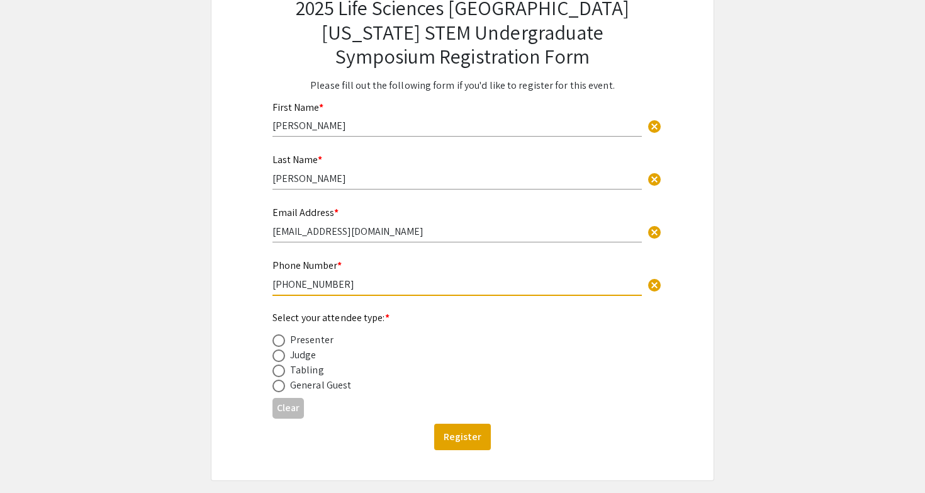
scroll to position [108, 0]
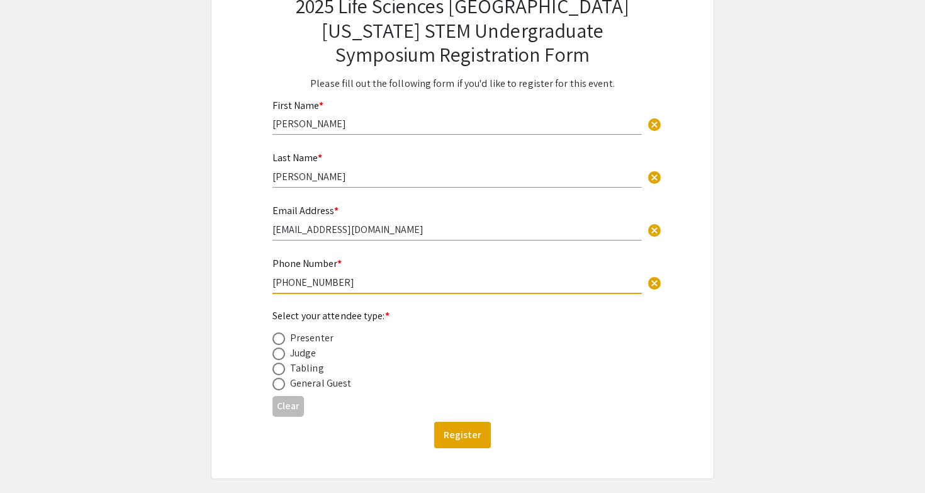
type input "772-284-2362"
click at [314, 342] on div "Presenter" at bounding box center [311, 338] width 43 height 15
click at [274, 338] on span at bounding box center [279, 338] width 13 height 13
click at [274, 338] on input "radio" at bounding box center [279, 338] width 13 height 13
radio input "true"
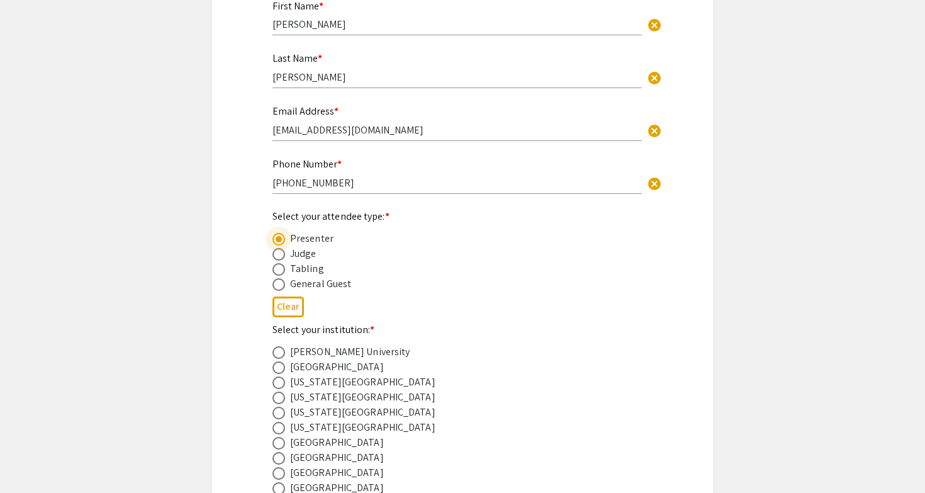
scroll to position [215, 0]
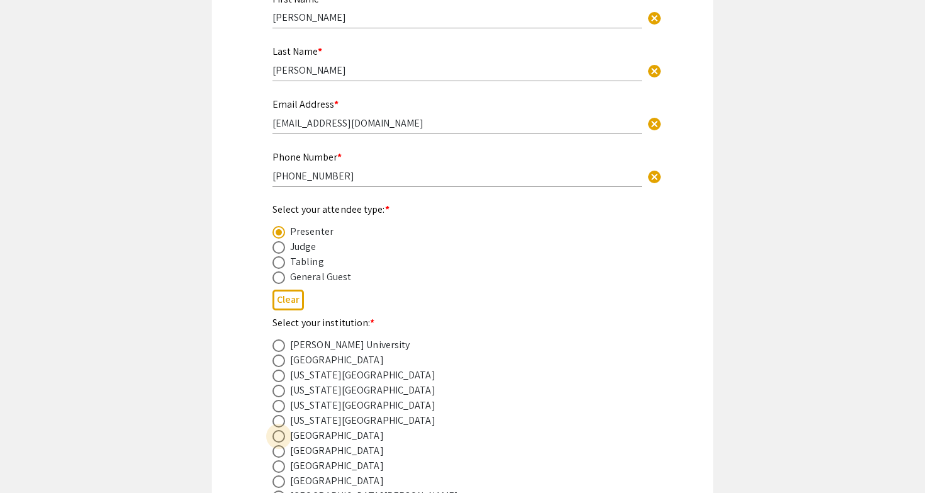
click at [276, 437] on span at bounding box center [279, 436] width 13 height 13
click at [276, 437] on input "radio" at bounding box center [279, 436] width 13 height 13
radio input "true"
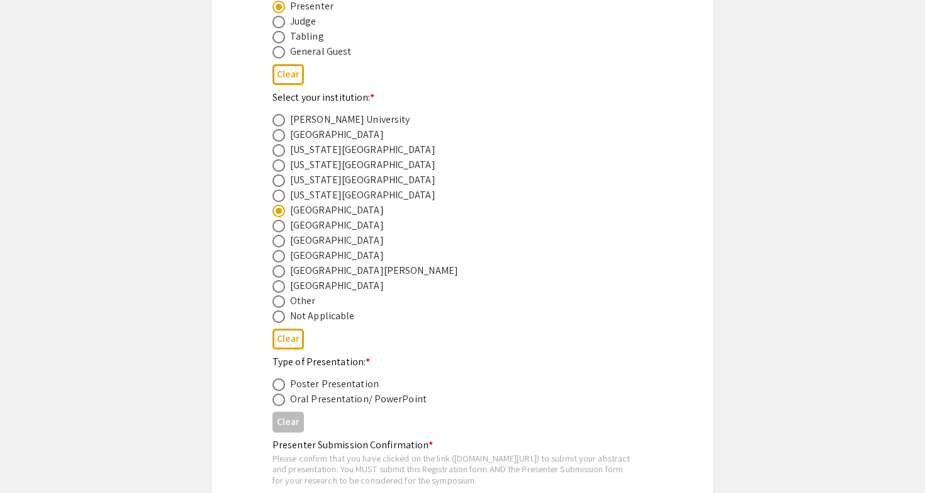
scroll to position [489, 0]
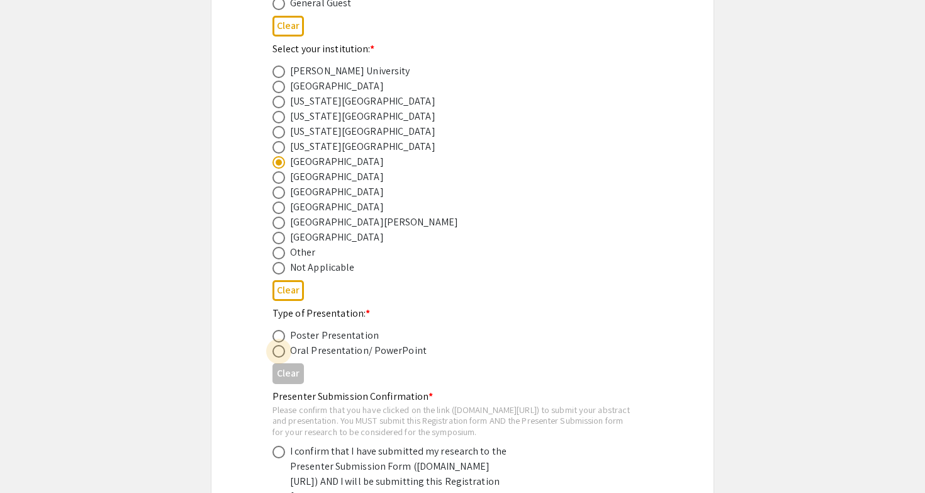
click at [278, 353] on span at bounding box center [279, 351] width 13 height 13
click at [278, 353] on input "radio" at bounding box center [279, 351] width 13 height 13
radio input "true"
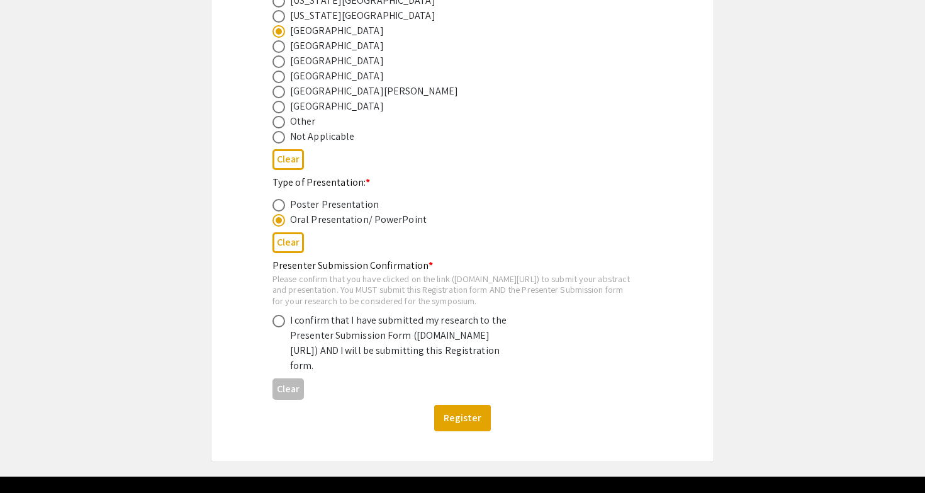
scroll to position [625, 0]
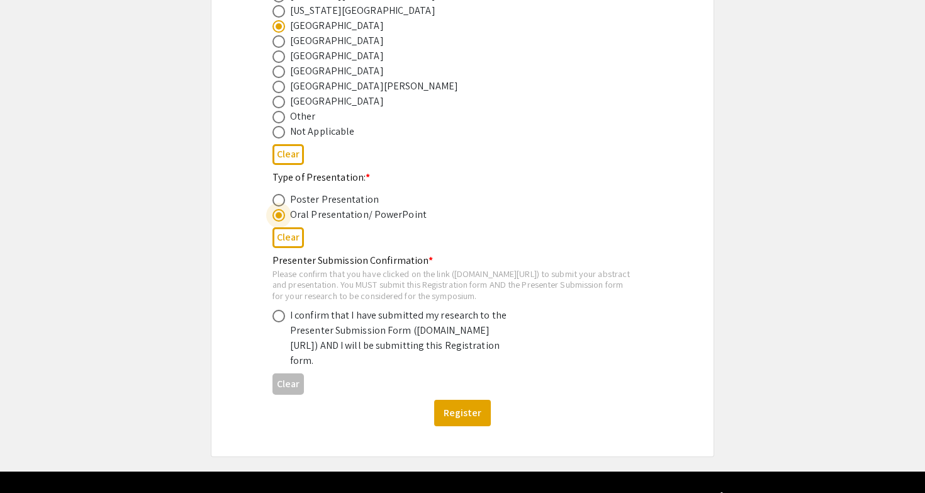
click at [278, 322] on span at bounding box center [279, 316] width 13 height 13
click at [278, 322] on input "radio" at bounding box center [279, 316] width 13 height 13
radio input "true"
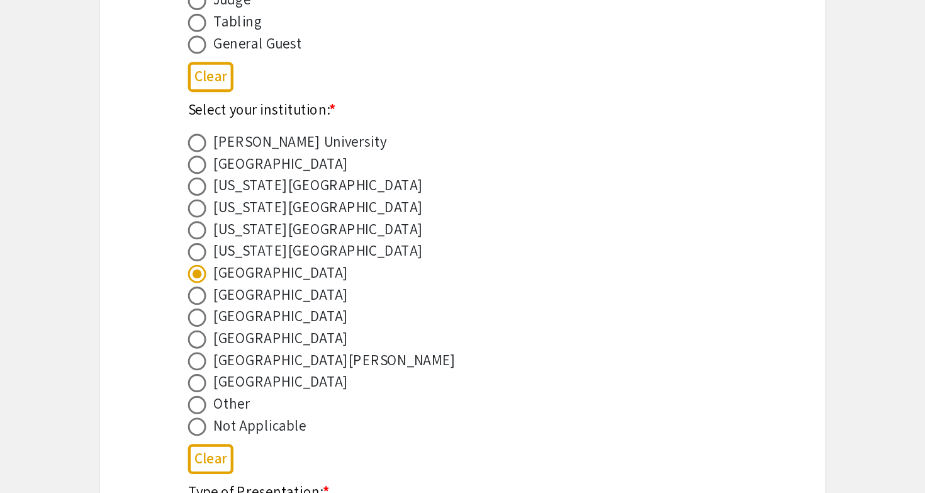
scroll to position [324, 0]
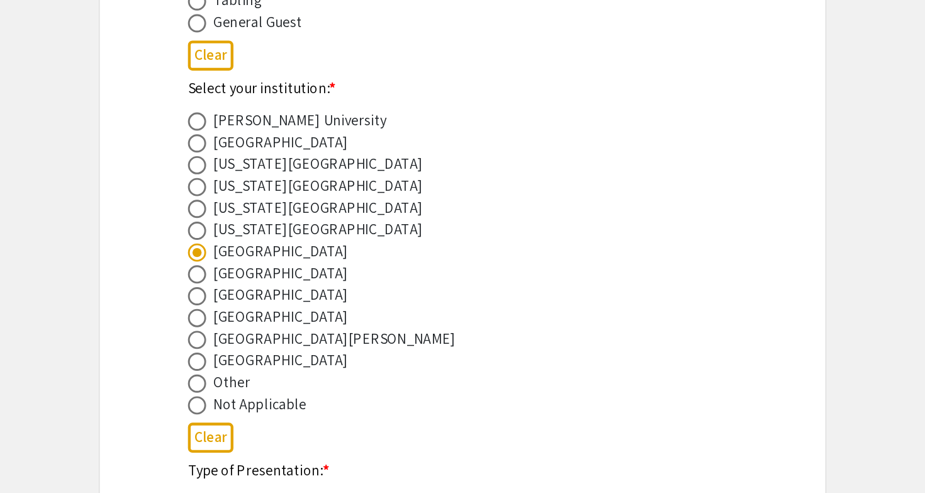
drag, startPoint x: 148, startPoint y: 175, endPoint x: 268, endPoint y: 181, distance: 119.8
click at [273, 228] on mat-radio-group "Barry University Broward College Florida Atlantic University Florida Gulf Coast…" at bounding box center [453, 334] width 360 height 212
click at [273, 319] on div "Indian River State College" at bounding box center [453, 326] width 360 height 15
drag, startPoint x: 148, startPoint y: 173, endPoint x: 281, endPoint y: 176, distance: 132.9
click at [281, 319] on div "Indian River State College" at bounding box center [453, 326] width 360 height 15
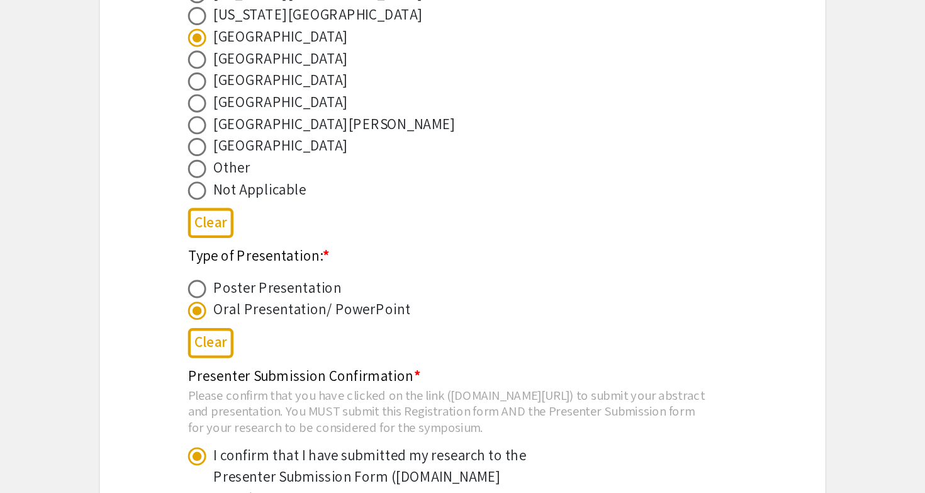
scroll to position [473, 0]
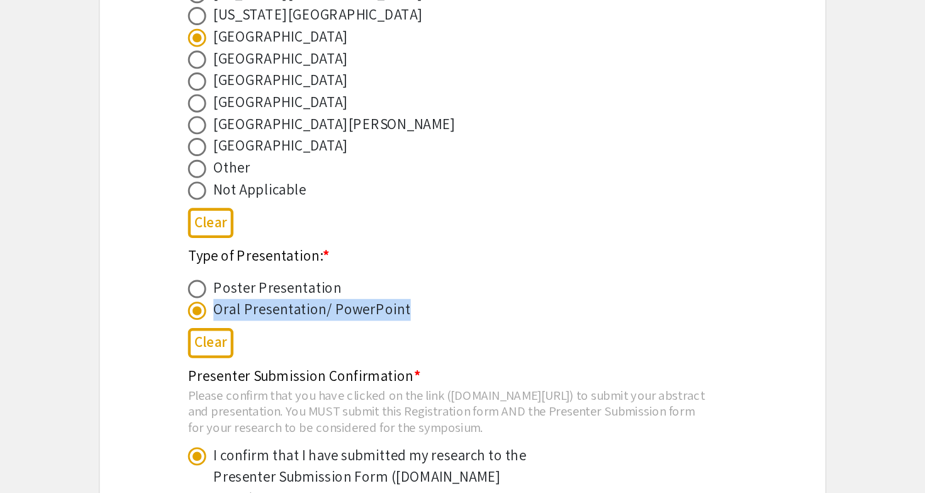
drag, startPoint x: 148, startPoint y: 216, endPoint x: 293, endPoint y: 213, distance: 144.8
click at [293, 359] on div "Oral Presentation/ PowerPoint" at bounding box center [453, 366] width 360 height 15
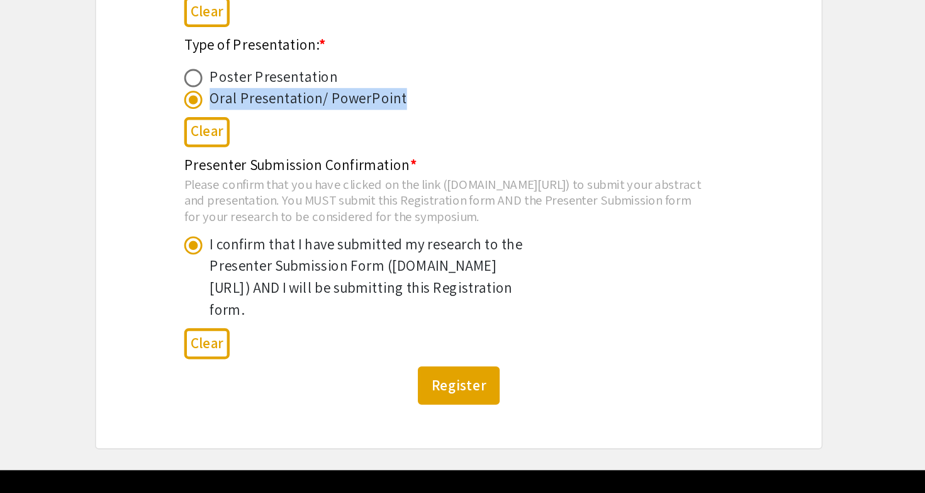
scroll to position [620, 0]
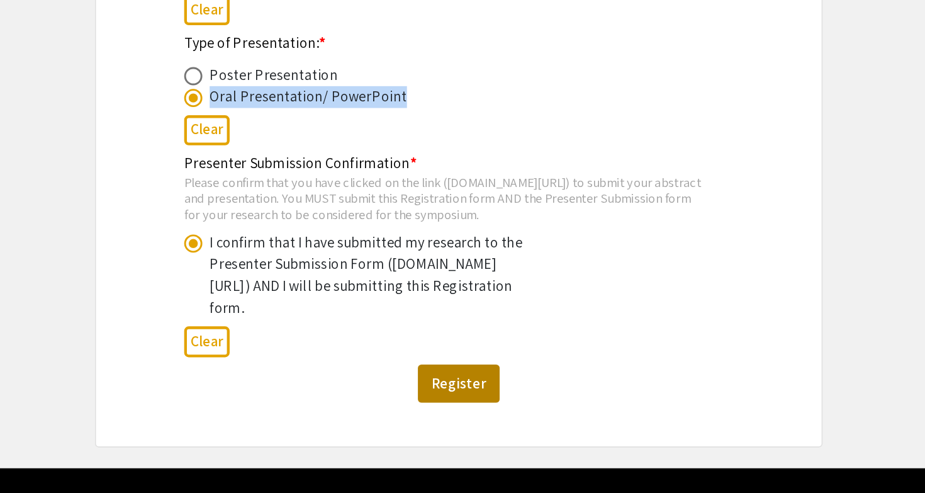
click at [434, 404] on button "Register" at bounding box center [462, 417] width 57 height 26
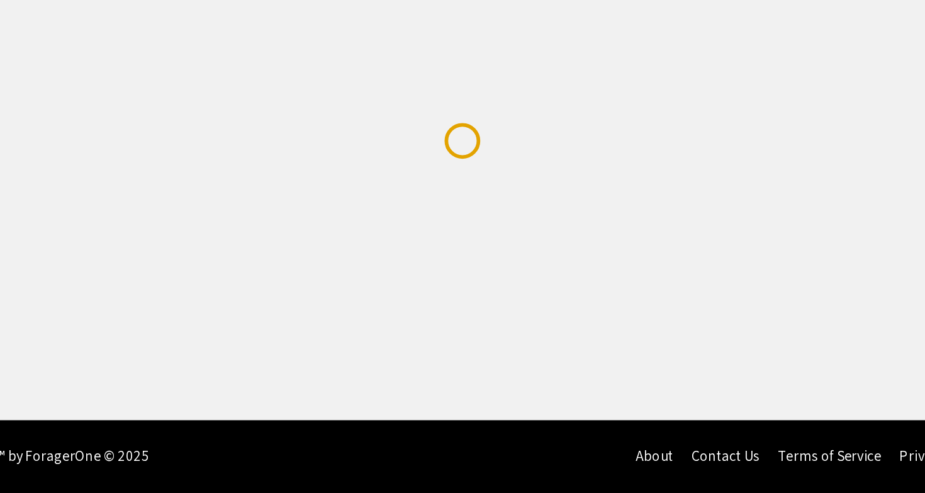
scroll to position [0, 0]
